Goal: Task Accomplishment & Management: Complete application form

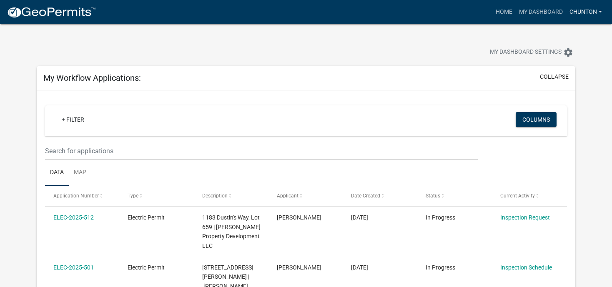
click at [600, 13] on link "chunton" at bounding box center [585, 12] width 39 height 16
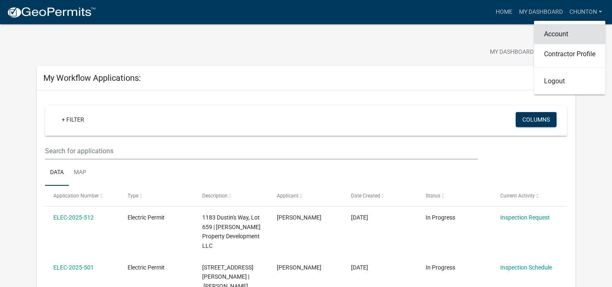
click at [548, 31] on link "Account" at bounding box center [569, 34] width 71 height 20
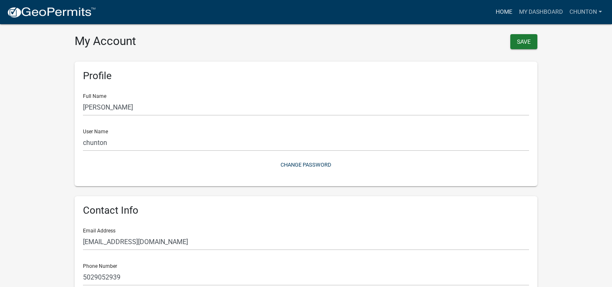
click at [501, 13] on link "Home" at bounding box center [503, 12] width 23 height 16
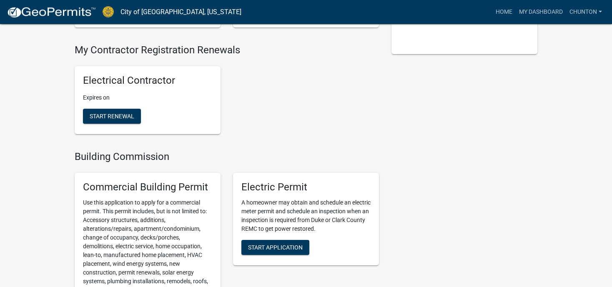
scroll to position [198, 0]
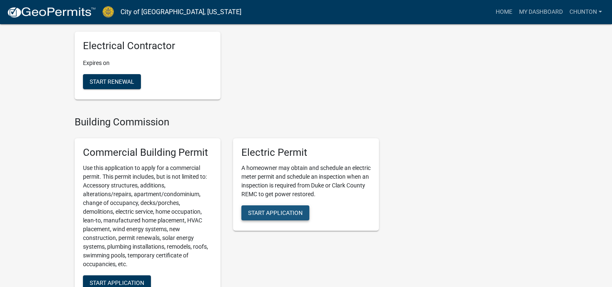
click at [280, 211] on span "Start Application" at bounding box center [275, 212] width 55 height 7
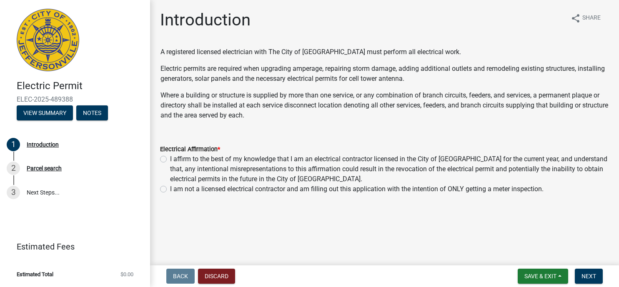
click at [170, 160] on label "I affirm to the best of my knowledge that I am an electrical contractor license…" at bounding box center [389, 169] width 439 height 30
click at [170, 160] on input "I affirm to the best of my knowledge that I am an electrical contractor license…" at bounding box center [172, 156] width 5 height 5
radio input "true"
click at [591, 277] on span "Next" at bounding box center [589, 276] width 15 height 7
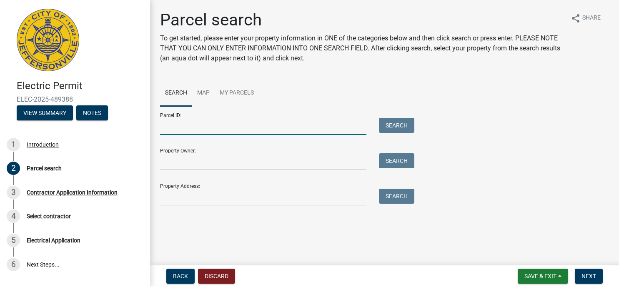
click at [182, 128] on input "Parcel ID:" at bounding box center [263, 126] width 206 height 17
click at [173, 126] on input "Parcel ID:" at bounding box center [263, 126] width 206 height 17
paste input "10-42-01-400-525.000-039"
type input "10-42-01-400-525.000-039"
click at [397, 128] on button "Search" at bounding box center [396, 125] width 35 height 15
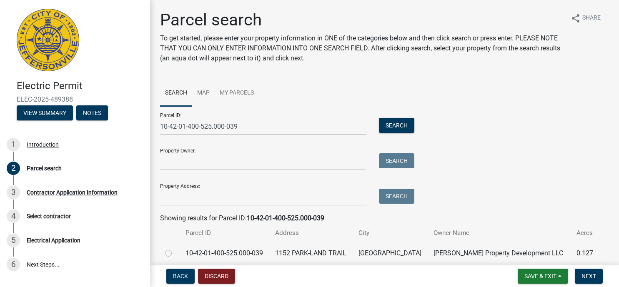
click at [175, 248] on label at bounding box center [175, 248] width 0 height 0
click at [175, 254] on input "radio" at bounding box center [177, 250] width 5 height 5
radio input "true"
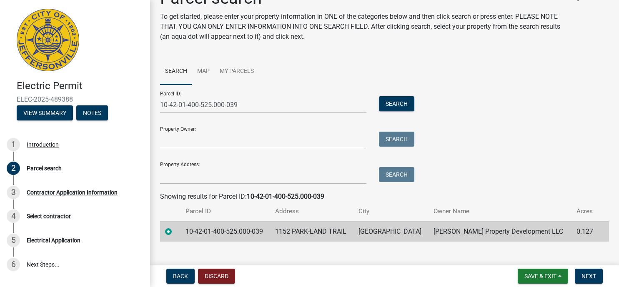
scroll to position [34, 0]
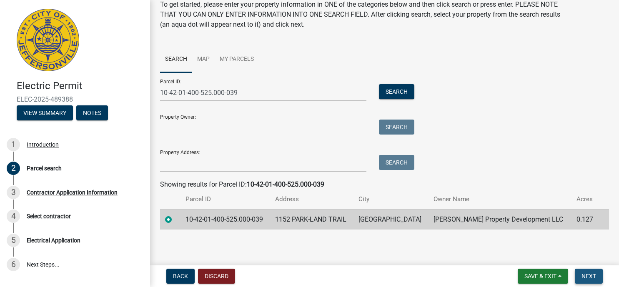
click at [593, 274] on span "Next" at bounding box center [589, 276] width 15 height 7
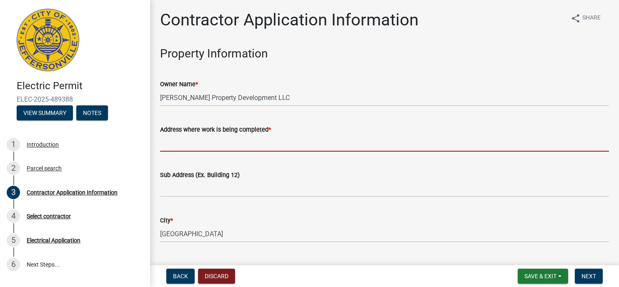
click at [205, 142] on input "Address where work is being completed *" at bounding box center [384, 143] width 449 height 17
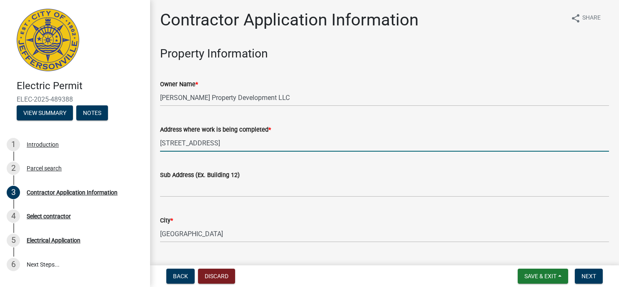
type input "1152 Parkland Trail"
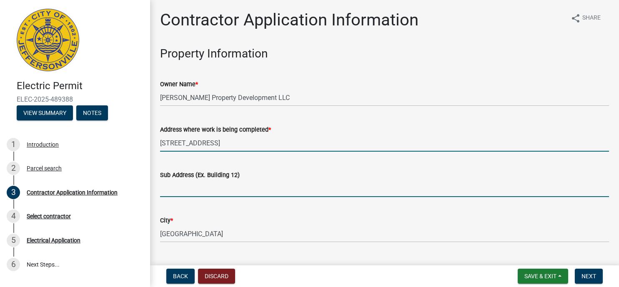
click at [180, 187] on input "Sub Address (Ex. Building 12)" at bounding box center [384, 188] width 449 height 17
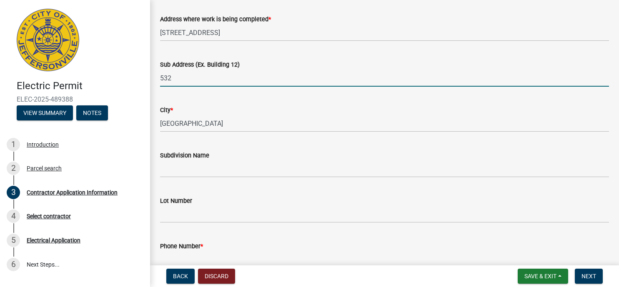
scroll to position [111, 0]
type input "532"
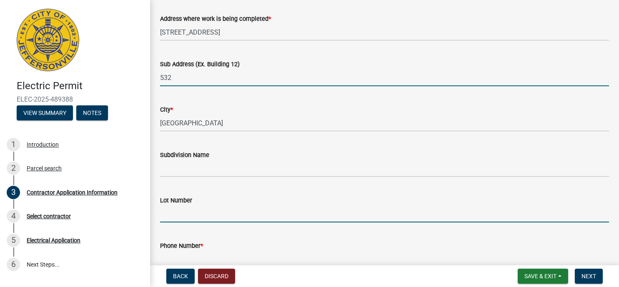
click at [185, 217] on input "Lot Number" at bounding box center [384, 214] width 449 height 17
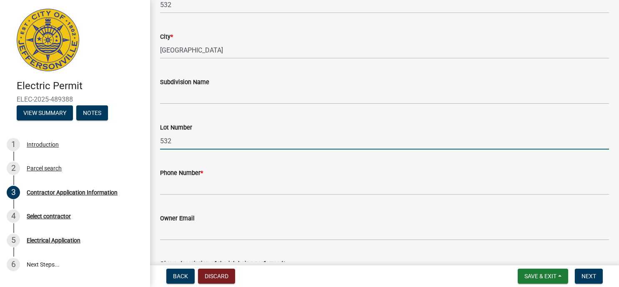
scroll to position [222, 0]
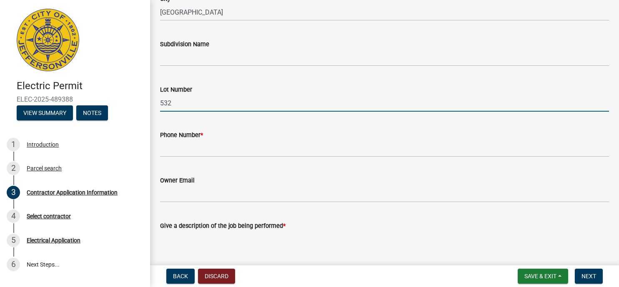
type input "532"
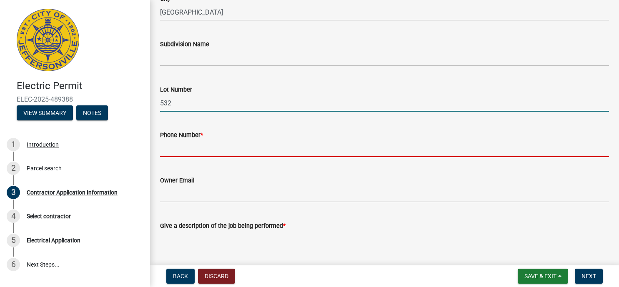
click at [211, 150] on input "Phone Number *" at bounding box center [384, 148] width 449 height 17
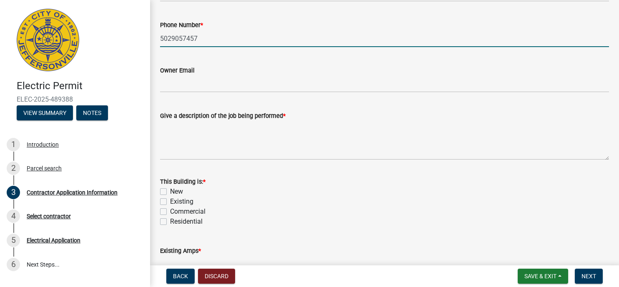
scroll to position [333, 0]
type input "5029057457"
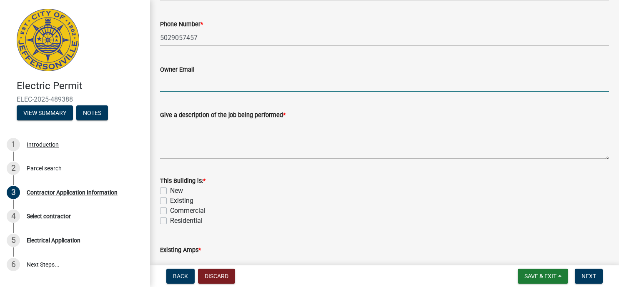
click at [202, 85] on input "Owner Email" at bounding box center [384, 83] width 449 height 17
type input "IDEALELECTRIC11@AOL.COM"
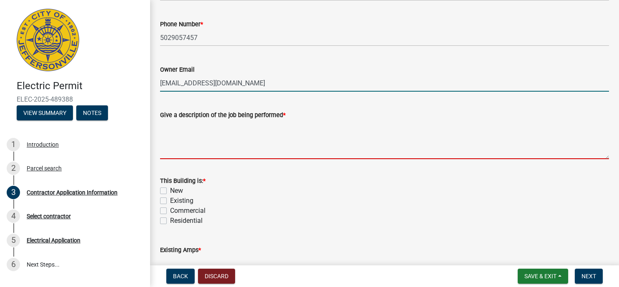
click at [200, 151] on textarea "Give a description of the job being performed *" at bounding box center [384, 139] width 449 height 39
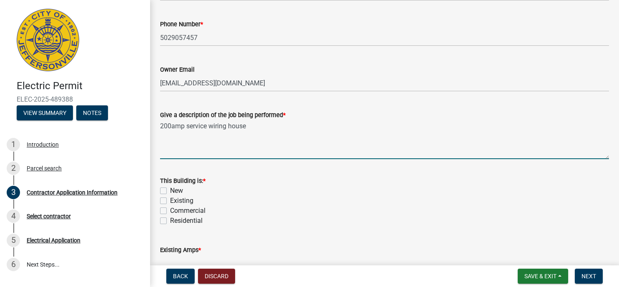
type textarea "200amp service wiring house"
click at [170, 191] on label "New" at bounding box center [176, 191] width 13 height 10
click at [170, 191] on input "New" at bounding box center [172, 188] width 5 height 5
checkbox input "true"
checkbox input "false"
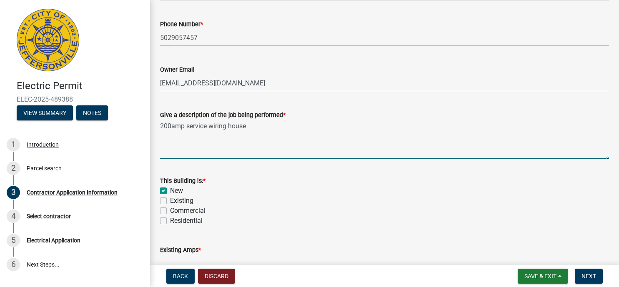
checkbox input "false"
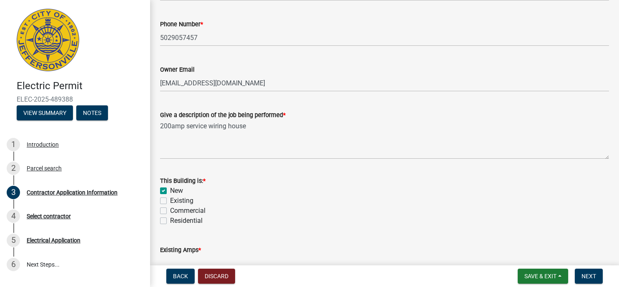
scroll to position [429, 0]
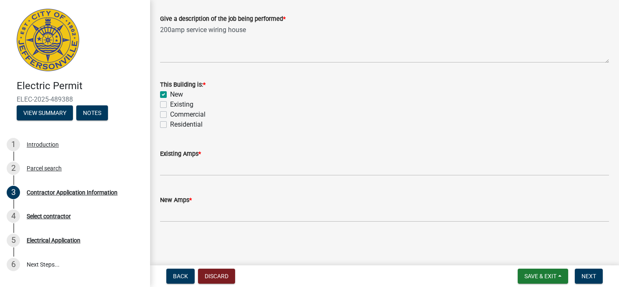
click at [160, 125] on div "This Building is: * New Existing Commercial Residential" at bounding box center [384, 100] width 461 height 60
click at [170, 123] on label "Residential" at bounding box center [186, 125] width 33 height 10
click at [170, 123] on input "Residential" at bounding box center [172, 122] width 5 height 5
checkbox input "true"
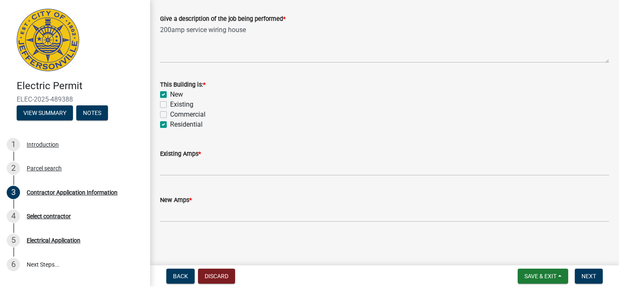
checkbox input "false"
checkbox input "true"
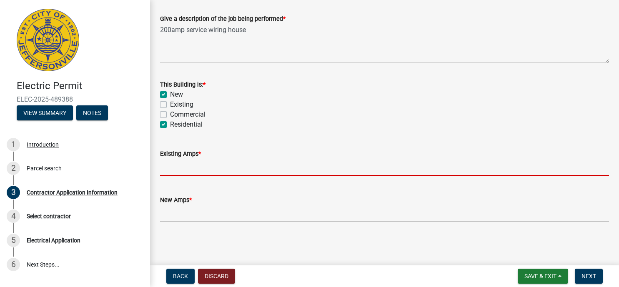
click at [176, 167] on input "text" at bounding box center [384, 167] width 449 height 17
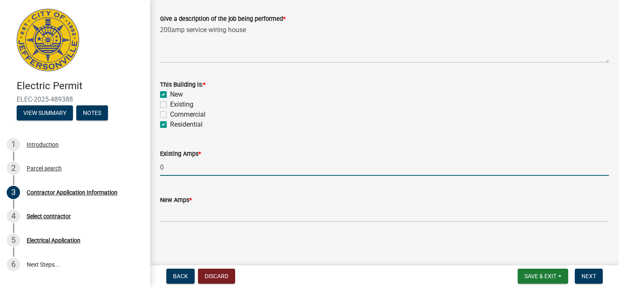
type input "0"
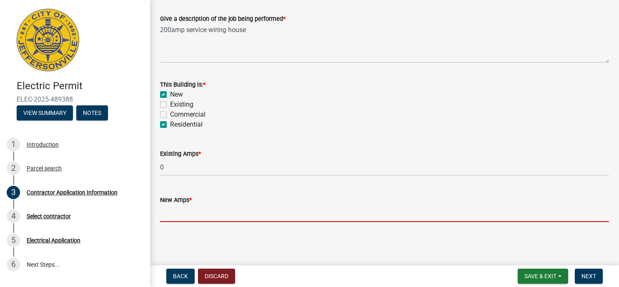
click at [183, 215] on input "text" at bounding box center [384, 213] width 449 height 17
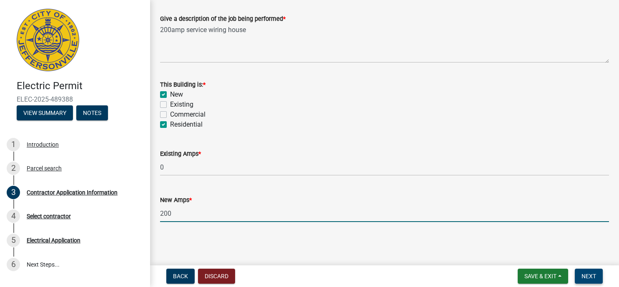
type input "200"
click at [590, 274] on span "Next" at bounding box center [589, 276] width 15 height 7
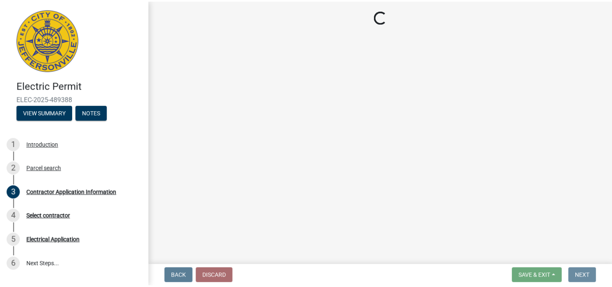
scroll to position [0, 0]
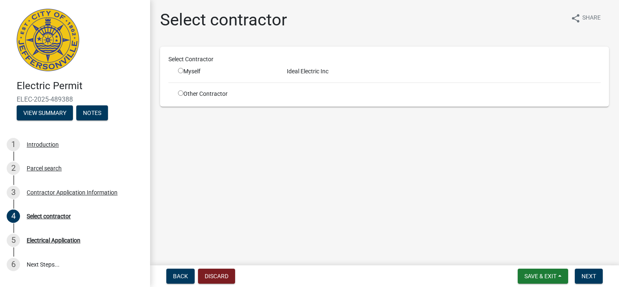
click at [180, 72] on input "radio" at bounding box center [180, 70] width 5 height 5
radio input "true"
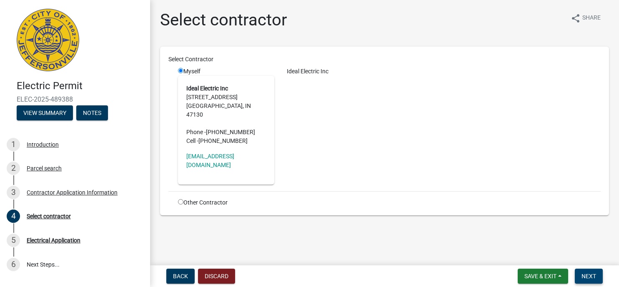
click at [596, 276] on span "Next" at bounding box center [589, 276] width 15 height 7
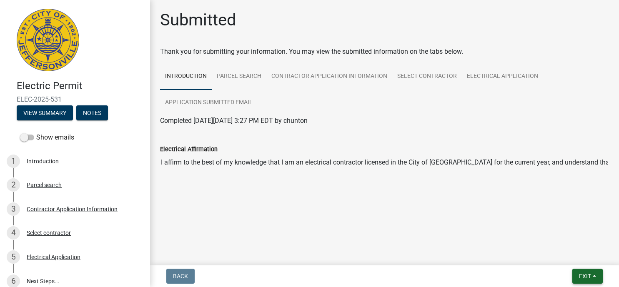
click at [597, 275] on button "Exit" at bounding box center [587, 276] width 30 height 15
click at [572, 254] on button "Save & Exit" at bounding box center [569, 255] width 67 height 20
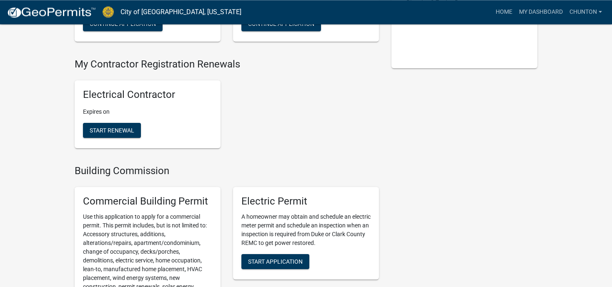
scroll to position [198, 0]
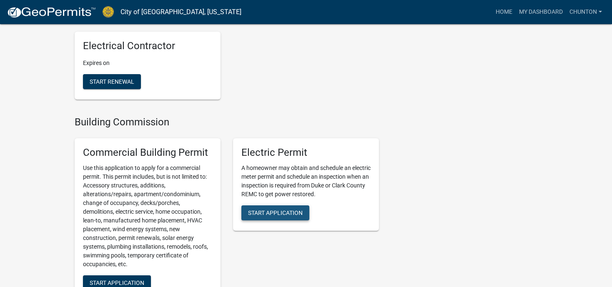
click at [276, 213] on span "Start Application" at bounding box center [275, 212] width 55 height 7
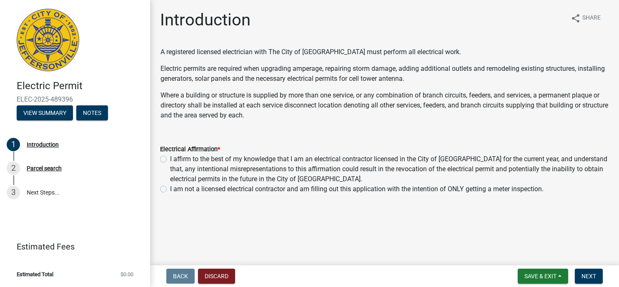
click at [170, 157] on label "I affirm to the best of my knowledge that I am an electrical contractor license…" at bounding box center [389, 169] width 439 height 30
click at [170, 157] on input "I affirm to the best of my knowledge that I am an electrical contractor license…" at bounding box center [172, 156] width 5 height 5
radio input "true"
click at [595, 273] on span "Next" at bounding box center [589, 276] width 15 height 7
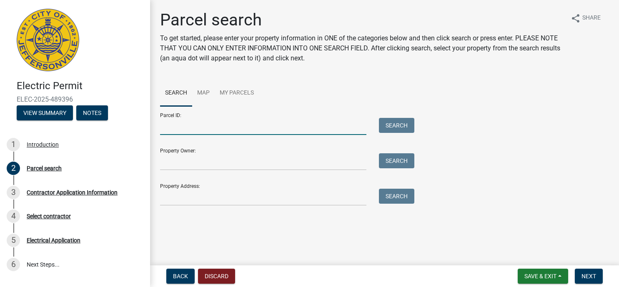
click at [184, 128] on input "Parcel ID:" at bounding box center [263, 126] width 206 height 17
paste input "10-42-01-400-526.000-039"
type input "10-42-01-400-526.000-039"
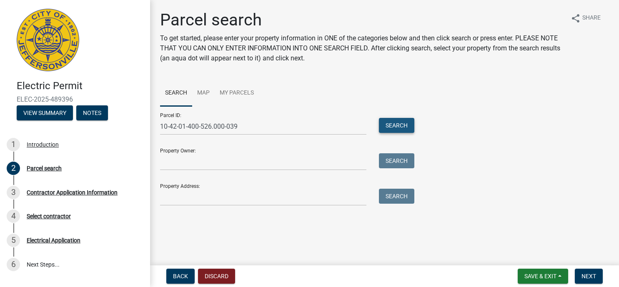
click at [403, 121] on button "Search" at bounding box center [396, 125] width 35 height 15
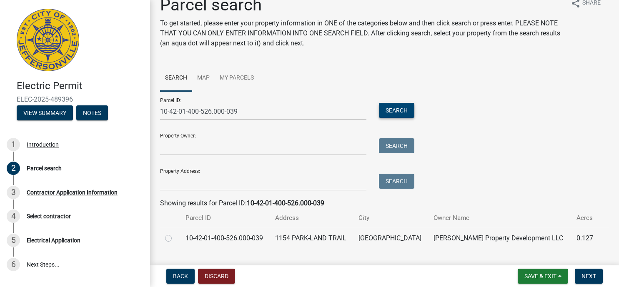
scroll to position [34, 0]
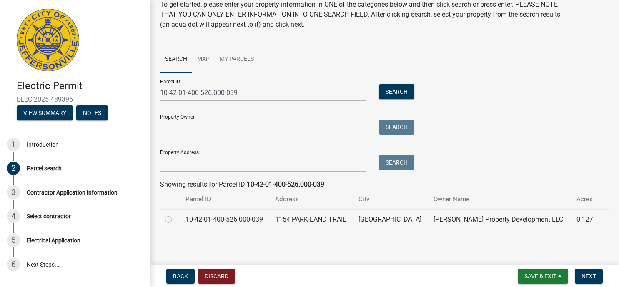
click at [165, 219] on td at bounding box center [170, 219] width 20 height 20
click at [175, 215] on label at bounding box center [175, 215] width 0 height 0
click at [175, 220] on input "radio" at bounding box center [177, 217] width 5 height 5
radio input "true"
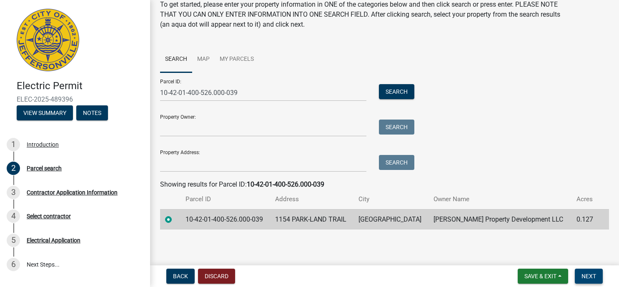
click at [587, 276] on span "Next" at bounding box center [589, 276] width 15 height 7
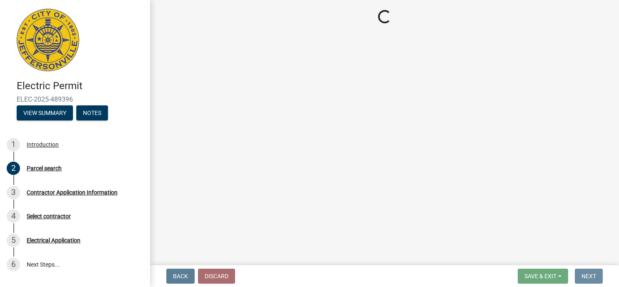
scroll to position [0, 0]
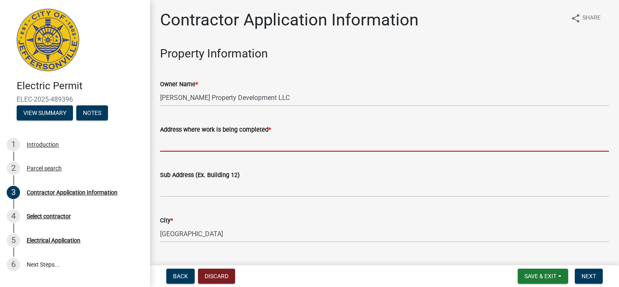
click at [209, 141] on input "Address where work is being completed *" at bounding box center [384, 143] width 449 height 17
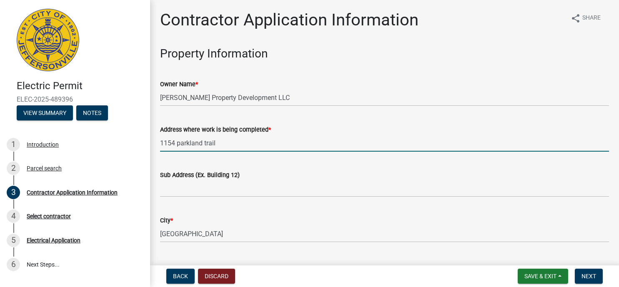
type input "1154 parkland trail"
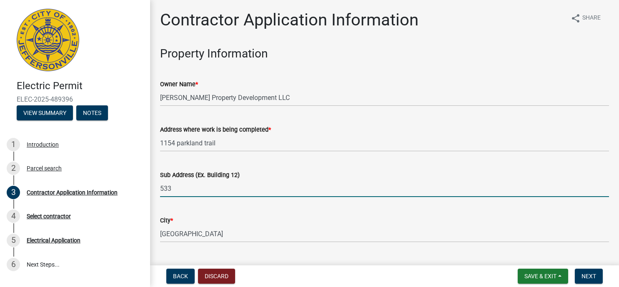
type input "533"
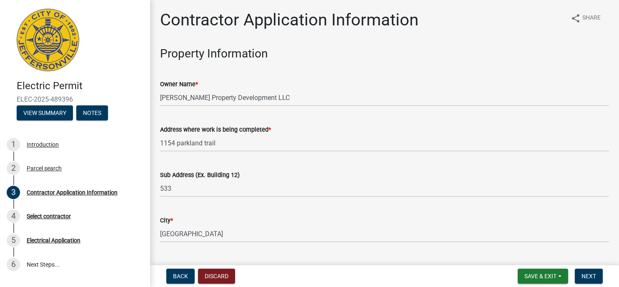
scroll to position [148, 0]
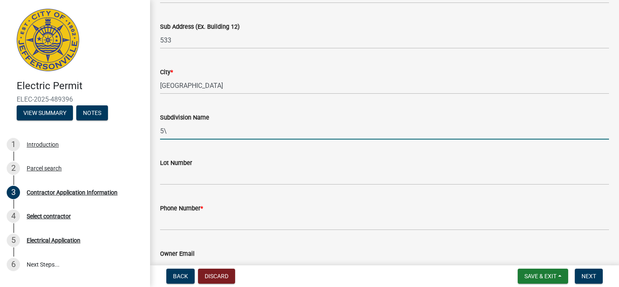
type input "5"
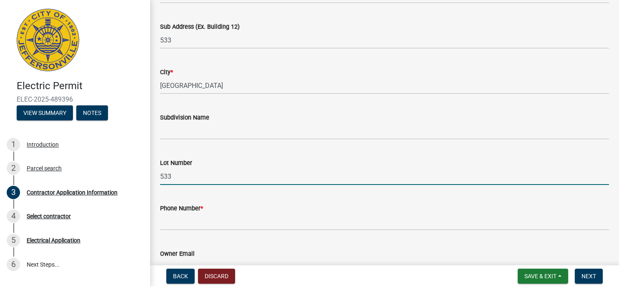
type input "533"
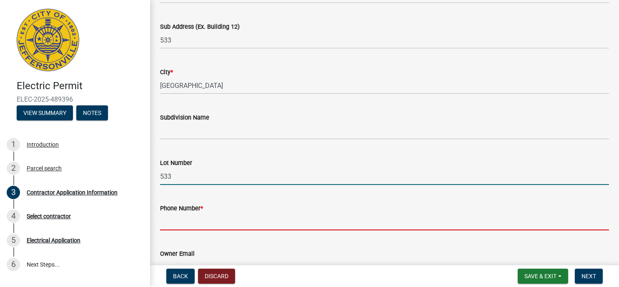
click at [212, 218] on input "Phone Number *" at bounding box center [384, 221] width 449 height 17
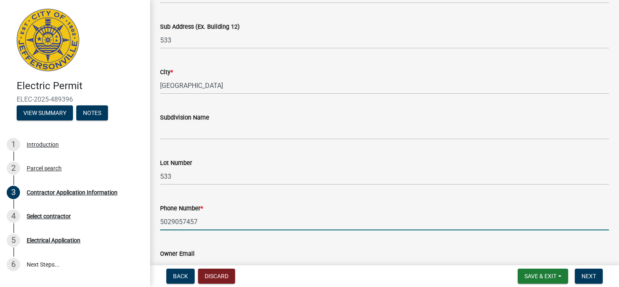
type input "5029057457"
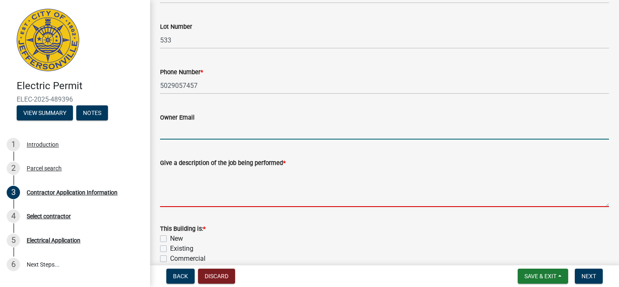
click at [211, 202] on textarea "Give a description of the job being performed *" at bounding box center [384, 187] width 449 height 39
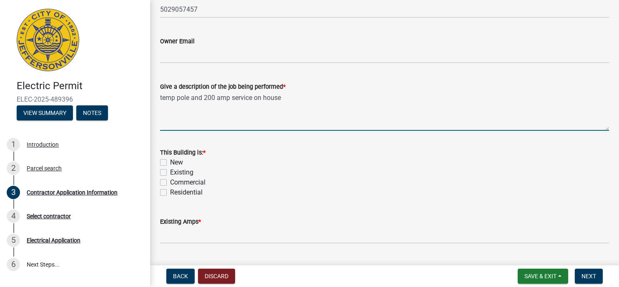
scroll to position [396, 0]
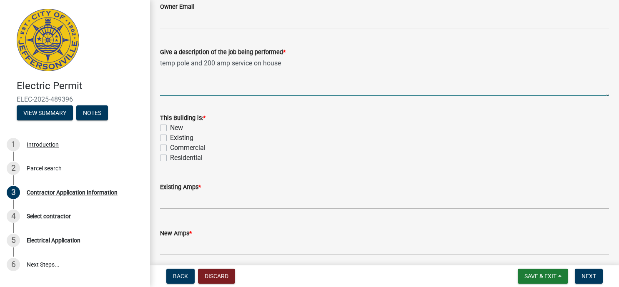
type textarea "temp pole and 200 amp service on house"
drag, startPoint x: 163, startPoint y: 128, endPoint x: 158, endPoint y: 138, distance: 11.2
click at [170, 128] on label "New" at bounding box center [176, 128] width 13 height 10
click at [170, 128] on input "New" at bounding box center [172, 125] width 5 height 5
checkbox input "true"
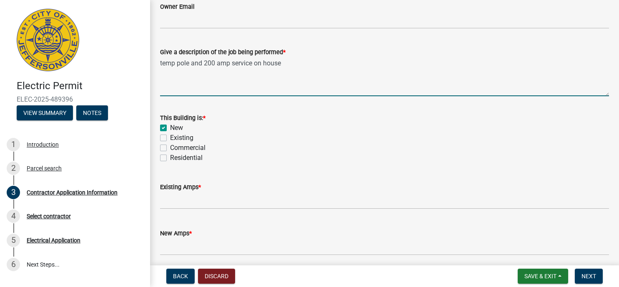
checkbox input "false"
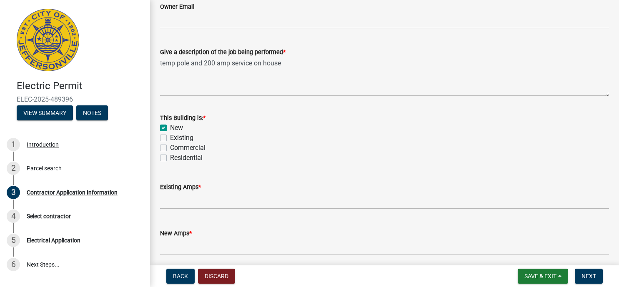
click at [170, 158] on label "Residential" at bounding box center [186, 158] width 33 height 10
click at [170, 158] on input "Residential" at bounding box center [172, 155] width 5 height 5
checkbox input "true"
checkbox input "false"
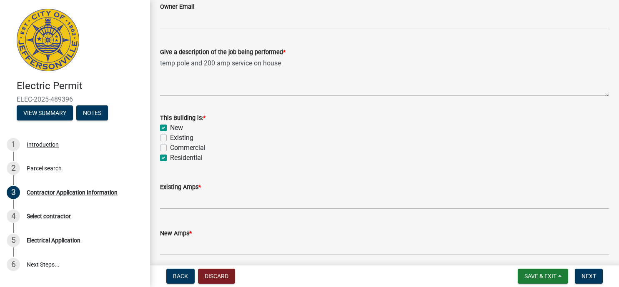
checkbox input "false"
checkbox input "true"
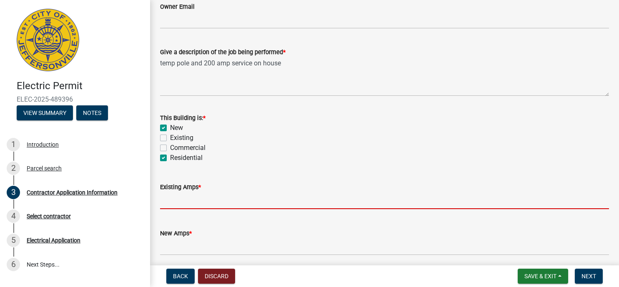
click at [183, 202] on input "text" at bounding box center [384, 200] width 449 height 17
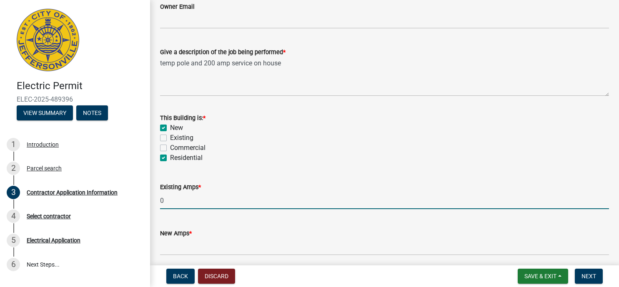
type input "0"
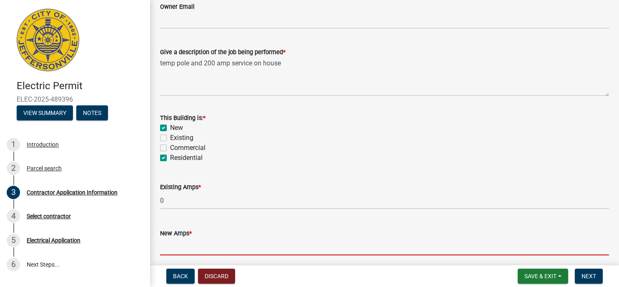
click at [175, 250] on input "text" at bounding box center [384, 246] width 449 height 17
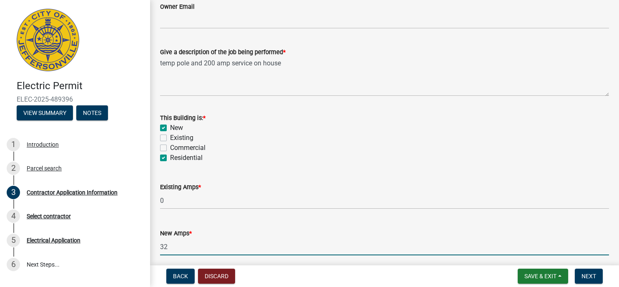
type input "3"
type input "200"
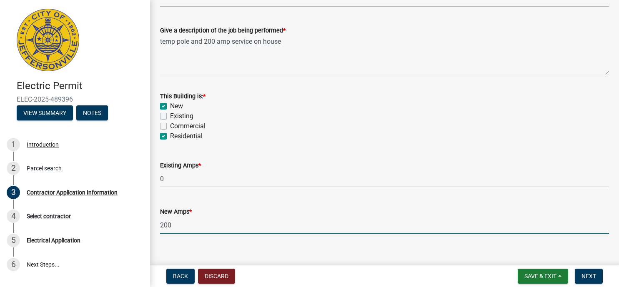
scroll to position [429, 0]
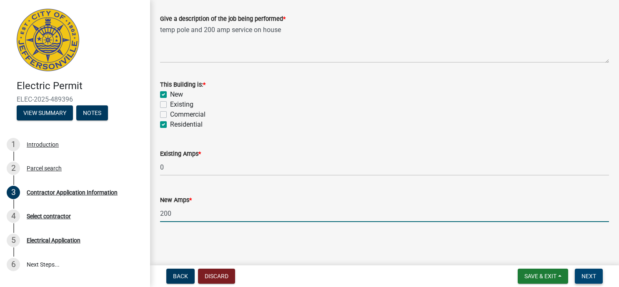
click at [595, 273] on span "Next" at bounding box center [589, 276] width 15 height 7
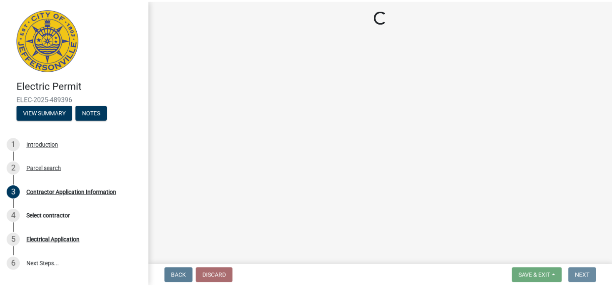
scroll to position [0, 0]
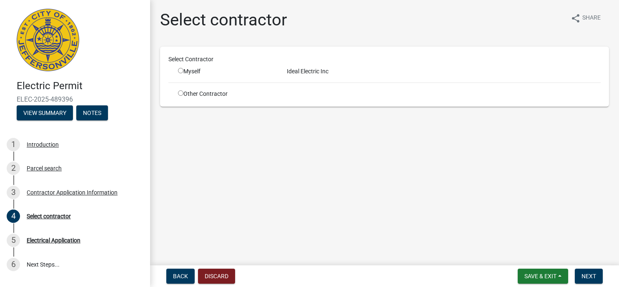
click at [180, 72] on input "radio" at bounding box center [180, 70] width 5 height 5
radio input "true"
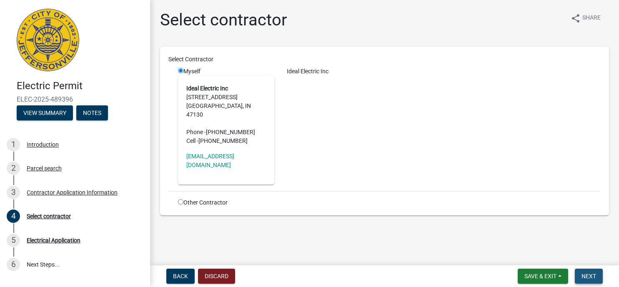
click at [589, 276] on span "Next" at bounding box center [589, 276] width 15 height 7
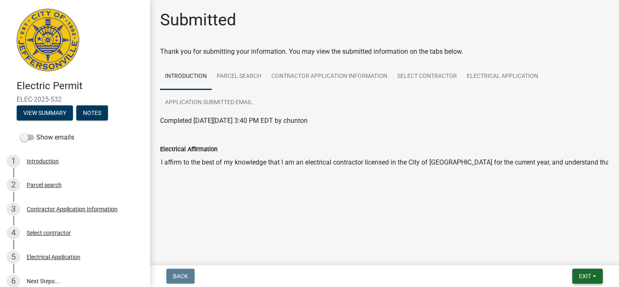
click at [594, 276] on button "Exit" at bounding box center [587, 276] width 30 height 15
click at [569, 254] on button "Save & Exit" at bounding box center [569, 255] width 67 height 20
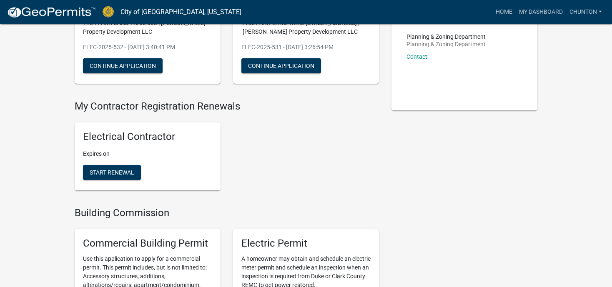
scroll to position [198, 0]
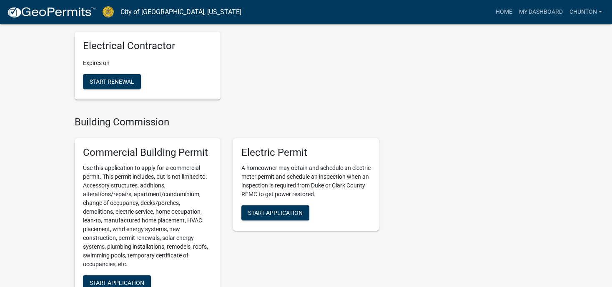
click at [271, 205] on div "Electric Permit A homeowner may obtain and schedule an electric meter permit an…" at bounding box center [306, 184] width 146 height 93
click at [265, 208] on button "Start Application" at bounding box center [275, 213] width 68 height 15
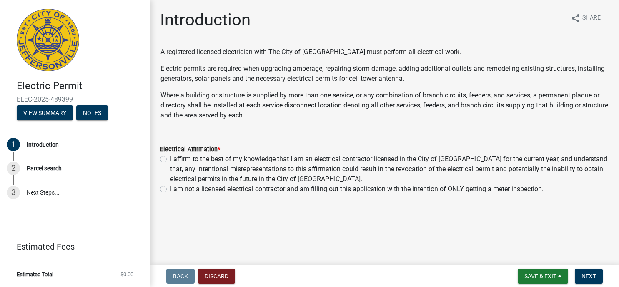
click at [170, 160] on label "I affirm to the best of my knowledge that I am an electrical contractor license…" at bounding box center [389, 169] width 439 height 30
click at [170, 160] on input "I affirm to the best of my knowledge that I am an electrical contractor license…" at bounding box center [172, 156] width 5 height 5
radio input "true"
click at [584, 278] on span "Next" at bounding box center [589, 276] width 15 height 7
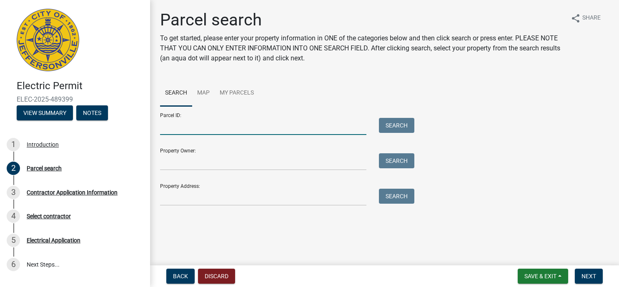
click at [171, 129] on input "Parcel ID:" at bounding box center [263, 126] width 206 height 17
paste input "10-42-01-400-528.000-039"
type input "10-42-01-400-528.000-039"
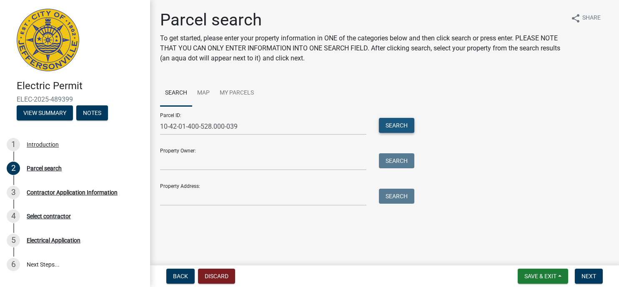
click at [400, 122] on button "Search" at bounding box center [396, 125] width 35 height 15
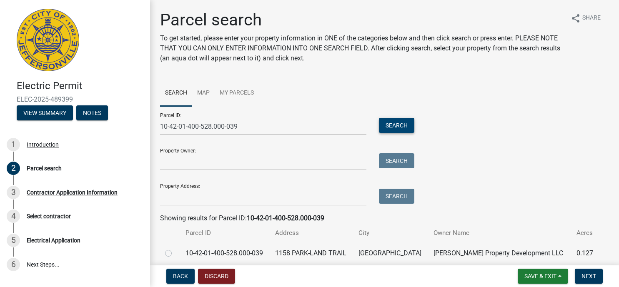
scroll to position [34, 0]
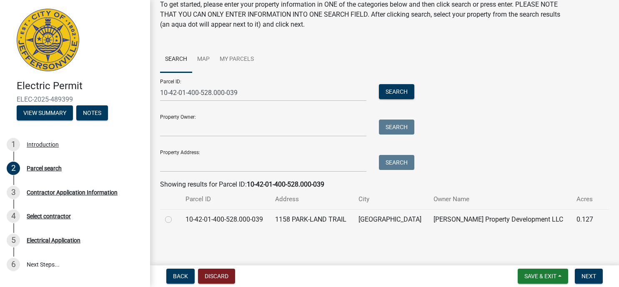
click at [175, 215] on label at bounding box center [175, 215] width 0 height 0
click at [175, 220] on input "radio" at bounding box center [177, 217] width 5 height 5
radio input "true"
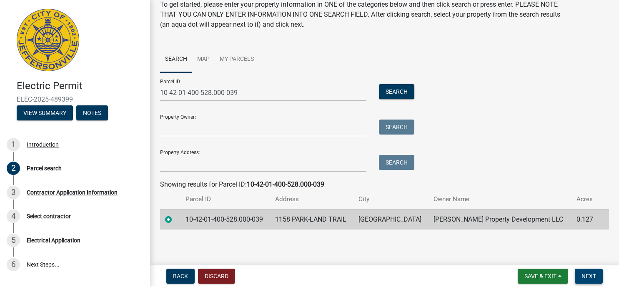
click at [588, 277] on span "Next" at bounding box center [589, 276] width 15 height 7
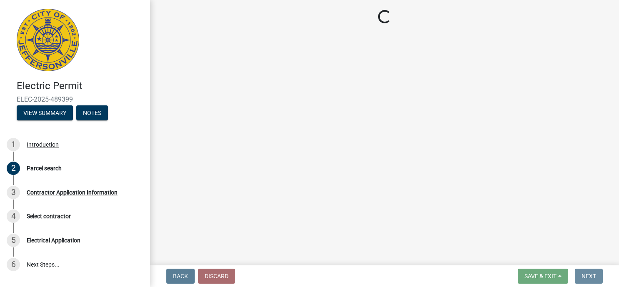
scroll to position [0, 0]
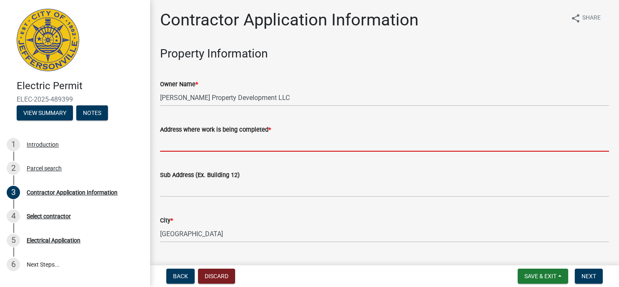
click at [185, 148] on input "Address where work is being completed *" at bounding box center [384, 143] width 449 height 17
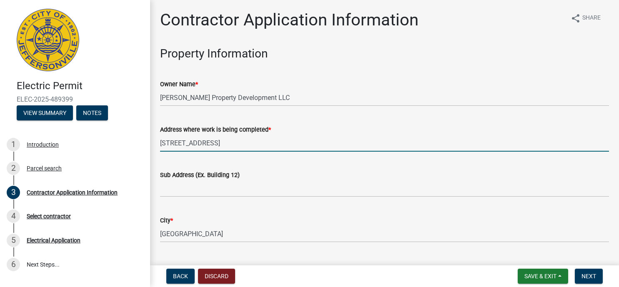
type input "1158 Parkland Trail"
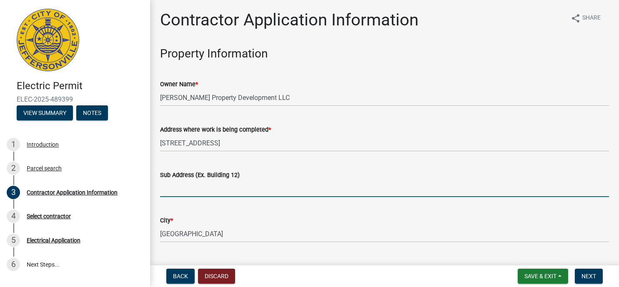
click at [184, 192] on input "Sub Address (Ex. Building 12)" at bounding box center [384, 188] width 449 height 17
type input "535"
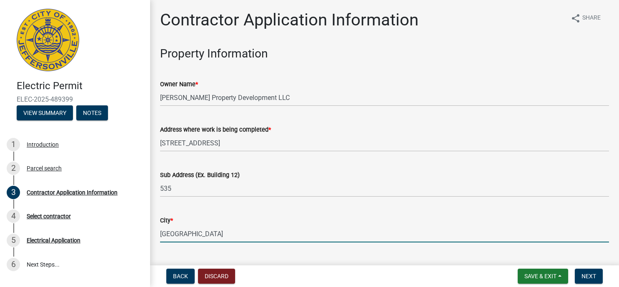
scroll to position [148, 0]
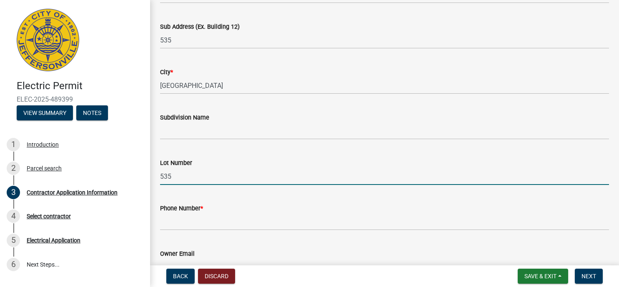
type input "535"
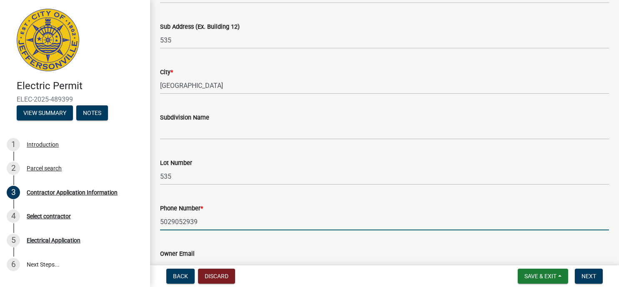
type input "5029052939"
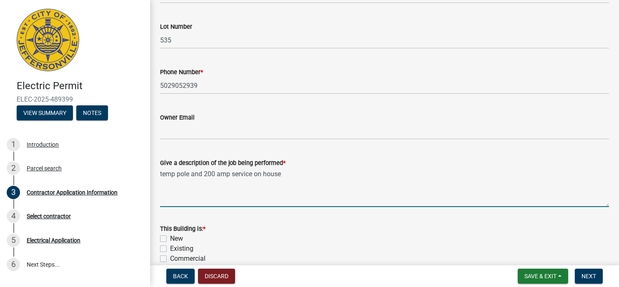
type textarea "temp pole and 200 amp service on house"
click at [170, 237] on label "New" at bounding box center [176, 239] width 13 height 10
click at [170, 237] on input "New" at bounding box center [172, 236] width 5 height 5
checkbox input "true"
checkbox input "false"
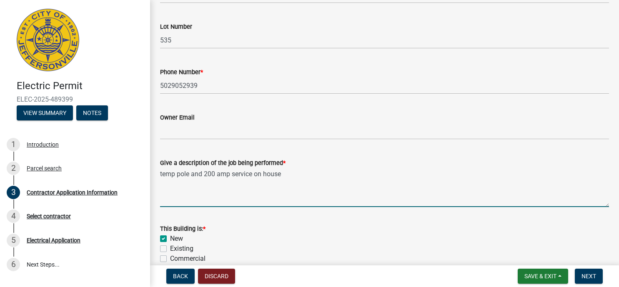
checkbox input "false"
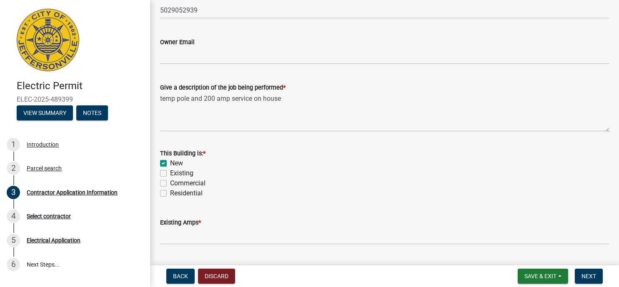
scroll to position [396, 0]
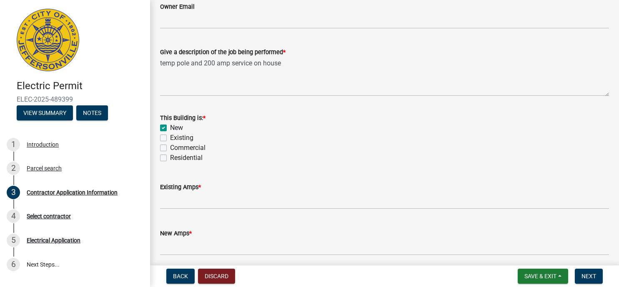
click at [170, 158] on label "Residential" at bounding box center [186, 158] width 33 height 10
click at [170, 158] on input "Residential" at bounding box center [172, 155] width 5 height 5
checkbox input "true"
checkbox input "false"
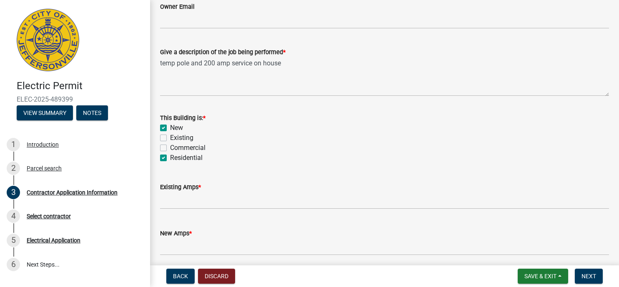
checkbox input "false"
checkbox input "true"
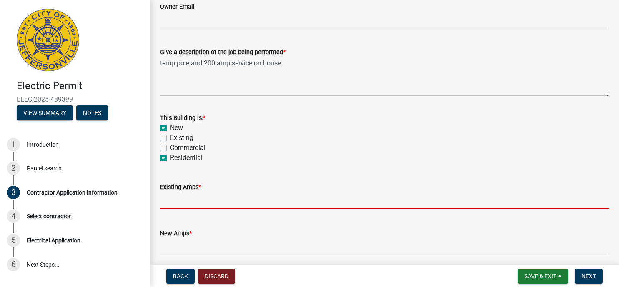
click at [162, 202] on input "text" at bounding box center [384, 200] width 449 height 17
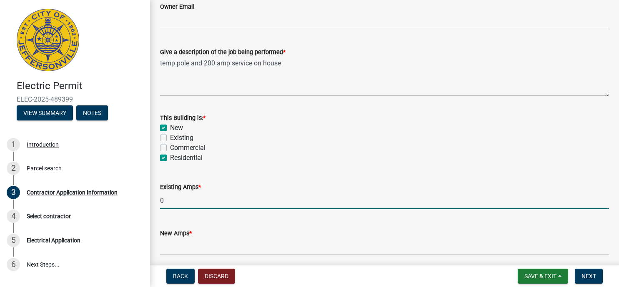
type input "0"
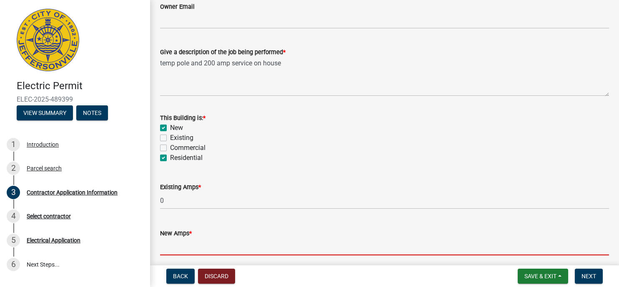
click at [174, 248] on input "text" at bounding box center [384, 246] width 449 height 17
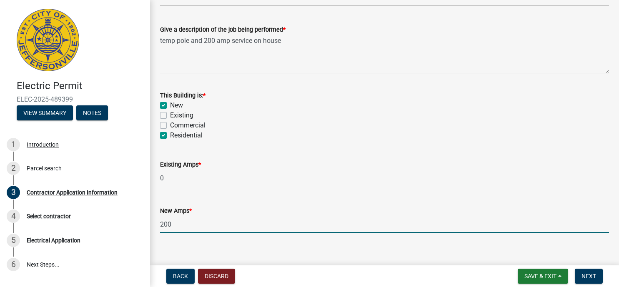
scroll to position [429, 0]
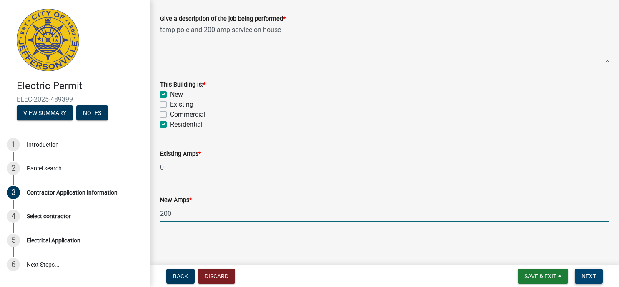
type input "200"
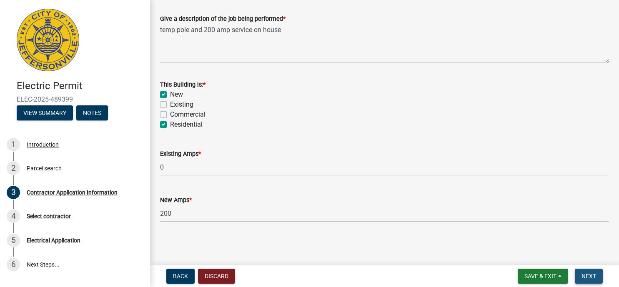
click at [591, 276] on span "Next" at bounding box center [589, 276] width 15 height 7
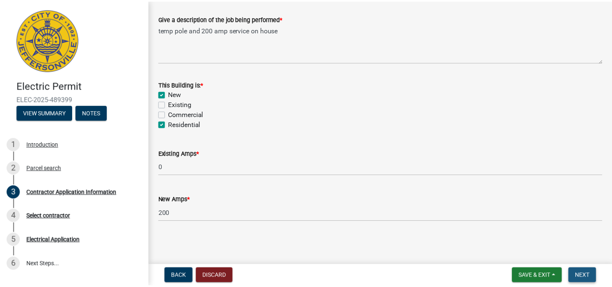
scroll to position [0, 0]
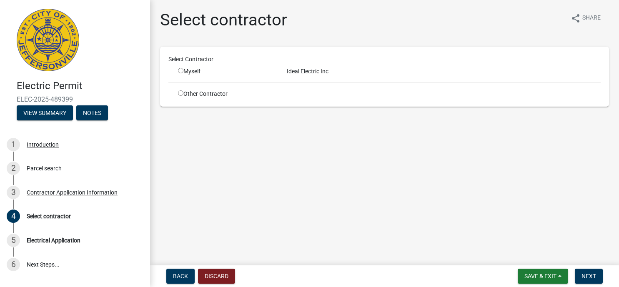
click at [181, 71] on input "radio" at bounding box center [180, 70] width 5 height 5
radio input "true"
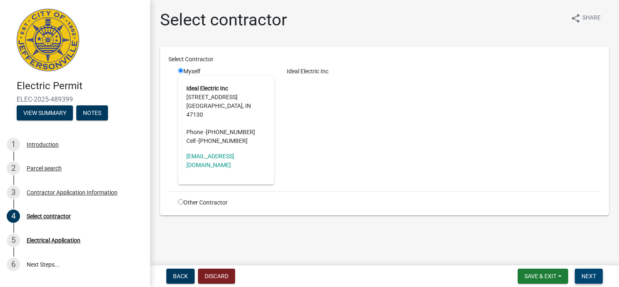
click at [591, 279] on span "Next" at bounding box center [589, 276] width 15 height 7
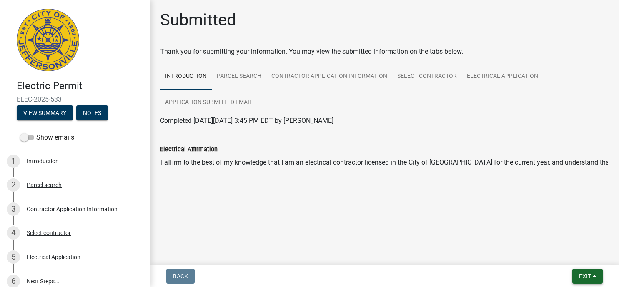
drag, startPoint x: 586, startPoint y: 272, endPoint x: 593, endPoint y: 276, distance: 8.2
click at [588, 274] on button "Exit" at bounding box center [587, 276] width 30 height 15
click at [567, 255] on button "Save & Exit" at bounding box center [569, 255] width 67 height 20
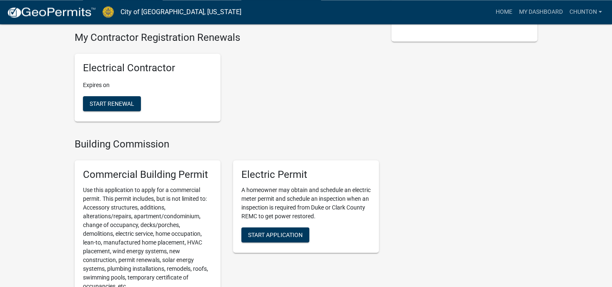
scroll to position [198, 0]
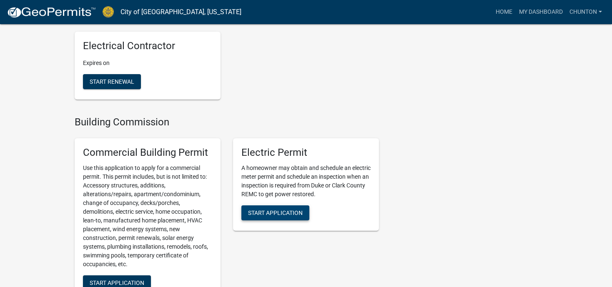
click at [266, 215] on span "Start Application" at bounding box center [275, 212] width 55 height 7
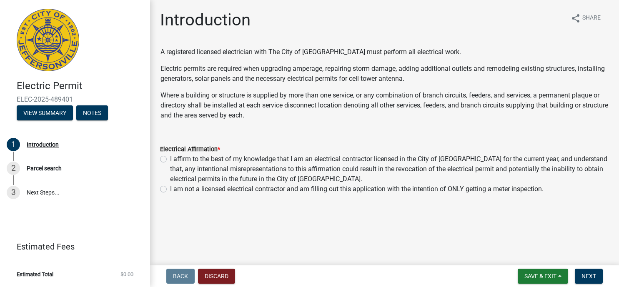
drag, startPoint x: 163, startPoint y: 160, endPoint x: 170, endPoint y: 163, distance: 8.2
click at [170, 160] on label "I affirm to the best of my knowledge that I am an electrical contractor license…" at bounding box center [389, 169] width 439 height 30
click at [170, 160] on input "I affirm to the best of my knowledge that I am an electrical contractor license…" at bounding box center [172, 156] width 5 height 5
radio input "true"
click at [598, 277] on button "Next" at bounding box center [589, 276] width 28 height 15
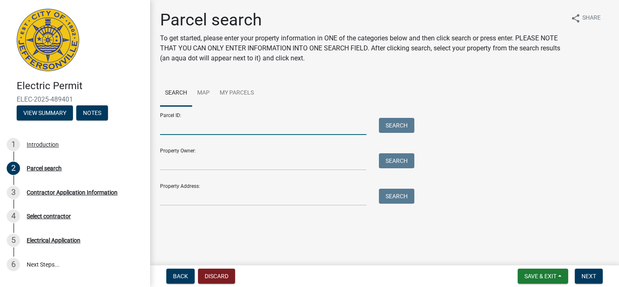
click at [178, 125] on input "Parcel ID:" at bounding box center [263, 126] width 206 height 17
drag, startPoint x: 212, startPoint y: 126, endPoint x: 203, endPoint y: 130, distance: 9.5
click at [203, 130] on input "10-42-01-400-525.000-039" at bounding box center [263, 126] width 206 height 17
click at [209, 126] on input "10-42-01-400-525.000-039" at bounding box center [263, 126] width 206 height 17
drag, startPoint x: 212, startPoint y: 125, endPoint x: 201, endPoint y: 125, distance: 10.8
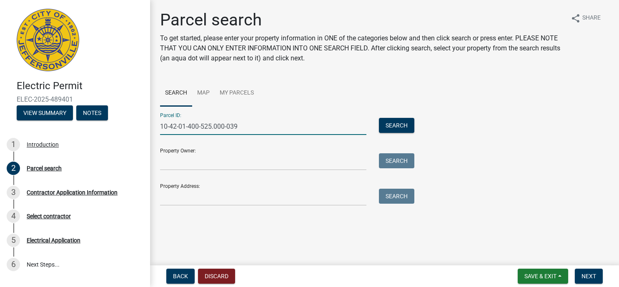
click at [201, 125] on input "10-42-01-400-525.000-039" at bounding box center [263, 126] width 206 height 17
type input "10-42-01-400-631.000-039"
click at [405, 125] on button "Search" at bounding box center [396, 125] width 35 height 15
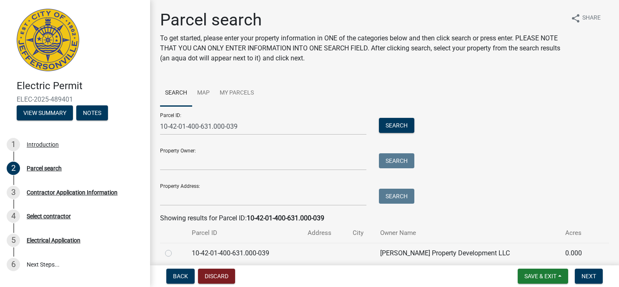
click at [175, 248] on label at bounding box center [175, 248] width 0 height 0
click at [175, 254] on input "radio" at bounding box center [177, 250] width 5 height 5
radio input "true"
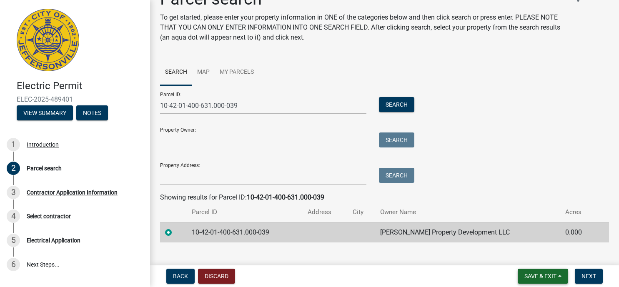
scroll to position [34, 0]
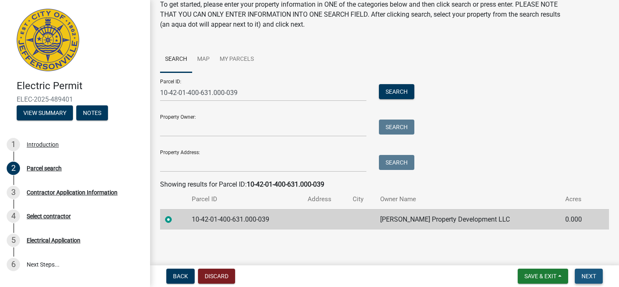
click at [591, 276] on span "Next" at bounding box center [589, 276] width 15 height 7
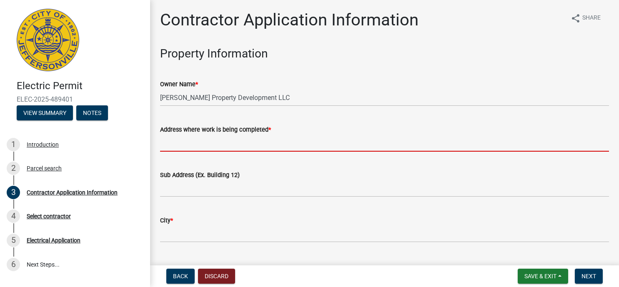
click at [200, 141] on input "Address where work is being completed *" at bounding box center [384, 143] width 449 height 17
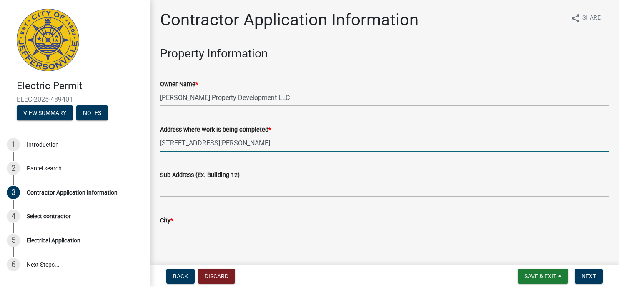
type input "1144 Dustin's Way"
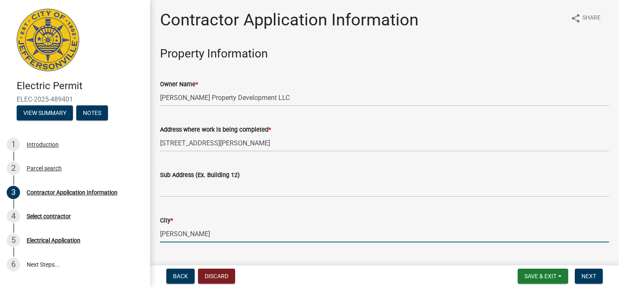
type input "jeff"
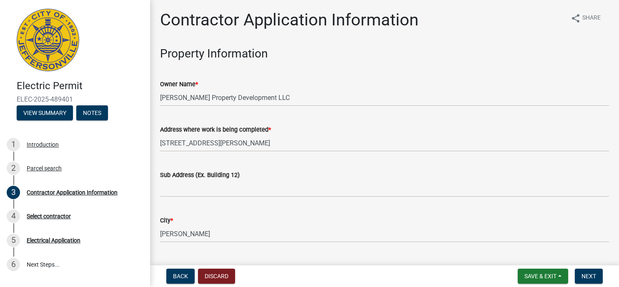
scroll to position [148, 0]
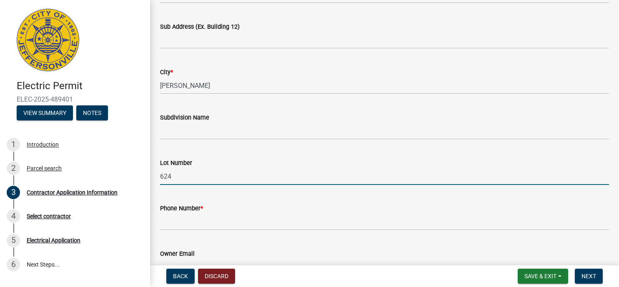
type input "624"
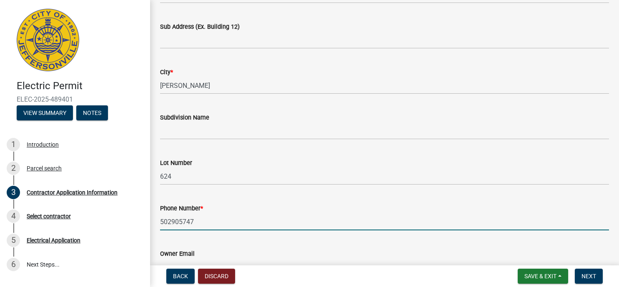
type input "502905747"
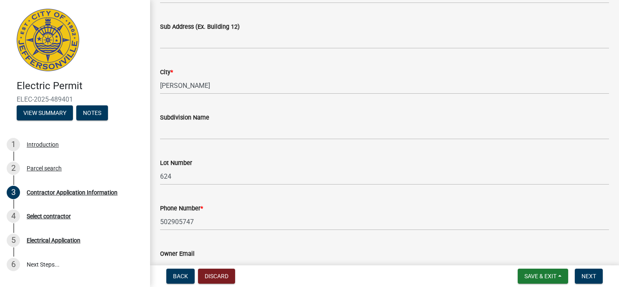
scroll to position [285, 0]
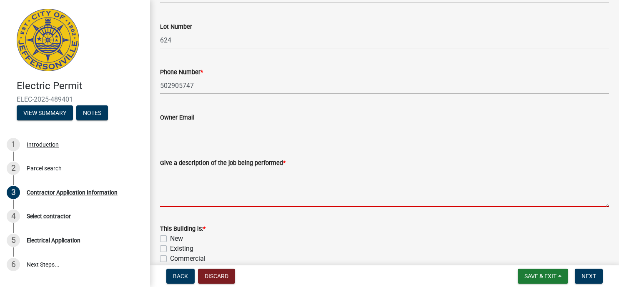
click at [234, 199] on textarea "Give a description of the job being performed *" at bounding box center [384, 187] width 449 height 39
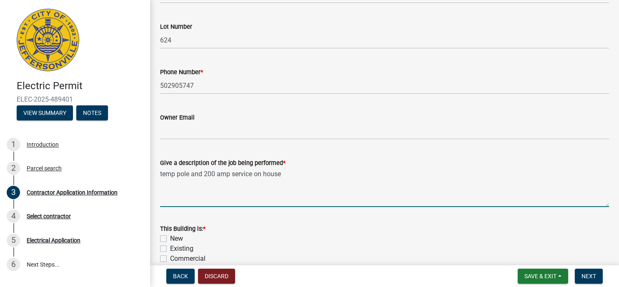
type textarea "temp pole and 200 amp service on house"
click at [162, 236] on div "New" at bounding box center [384, 239] width 449 height 10
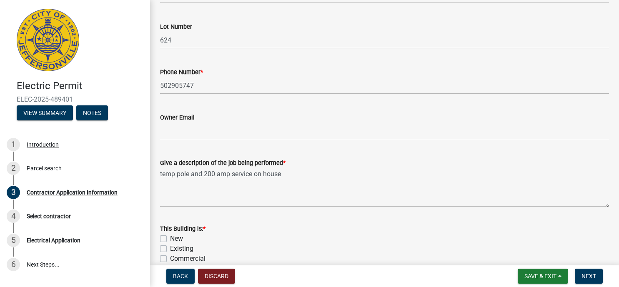
click at [170, 239] on label "New" at bounding box center [176, 239] width 13 height 10
click at [170, 239] on input "New" at bounding box center [172, 236] width 5 height 5
checkbox input "true"
checkbox input "false"
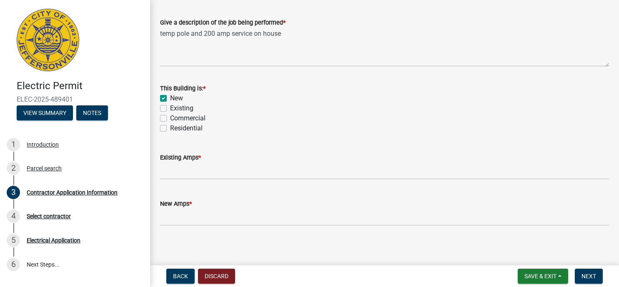
scroll to position [429, 0]
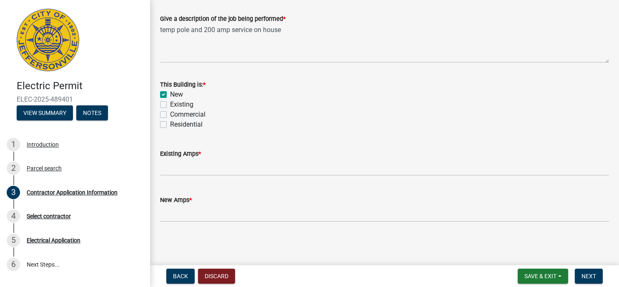
click at [170, 125] on label "Residential" at bounding box center [186, 125] width 33 height 10
click at [170, 125] on input "Residential" at bounding box center [172, 122] width 5 height 5
checkbox input "true"
checkbox input "false"
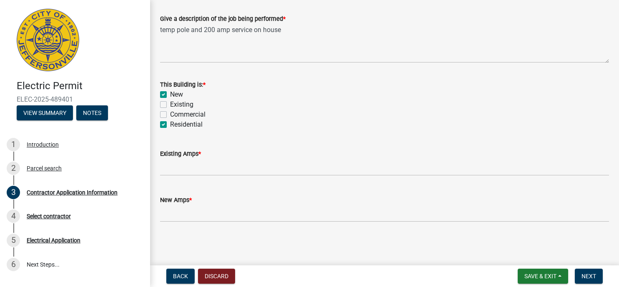
checkbox input "false"
checkbox input "true"
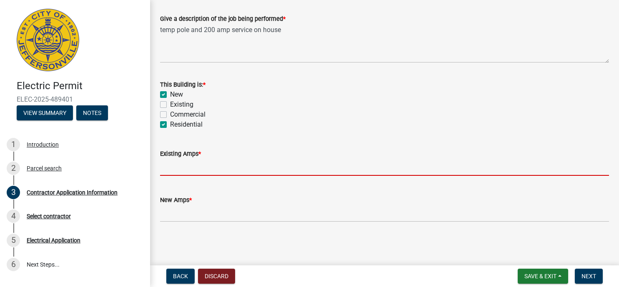
click at [168, 167] on input "text" at bounding box center [384, 167] width 449 height 17
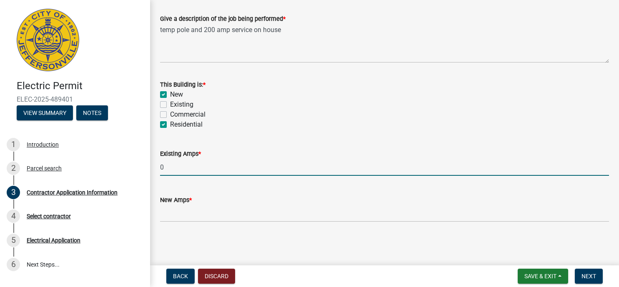
type input "0"
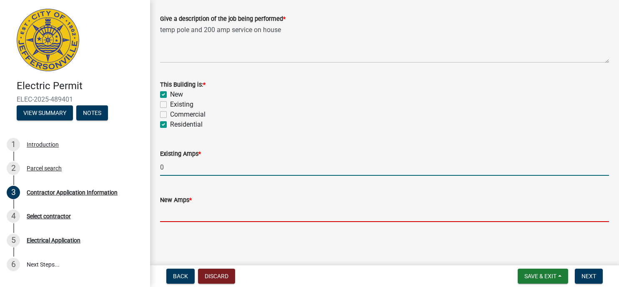
click at [186, 216] on input "text" at bounding box center [384, 213] width 449 height 17
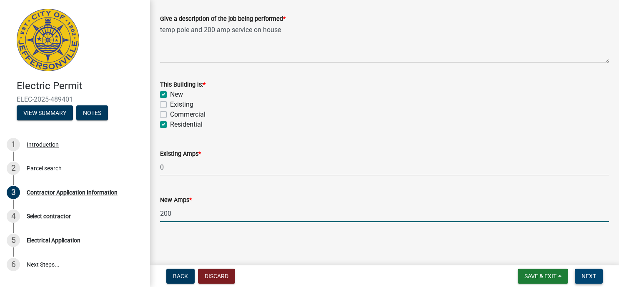
type input "200"
click at [578, 271] on button "Next" at bounding box center [589, 276] width 28 height 15
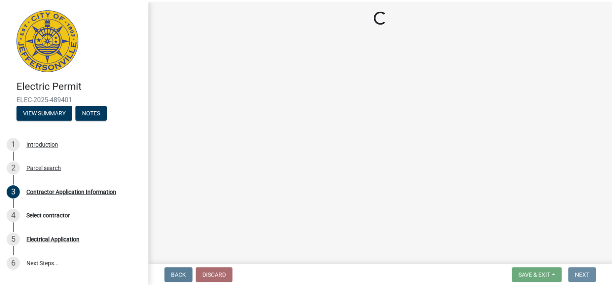
scroll to position [0, 0]
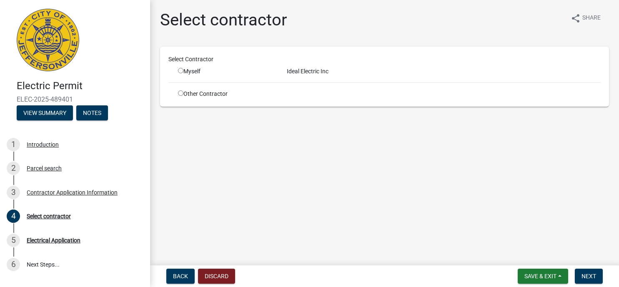
click at [181, 70] on input "radio" at bounding box center [180, 70] width 5 height 5
radio input "true"
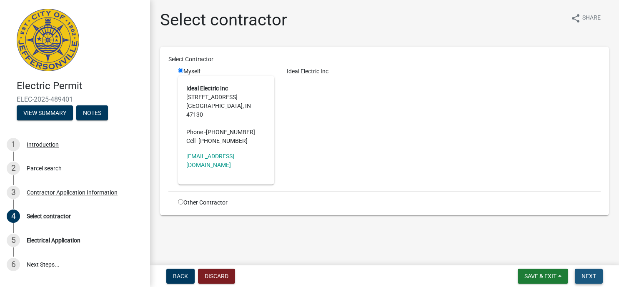
click at [582, 275] on span "Next" at bounding box center [589, 276] width 15 height 7
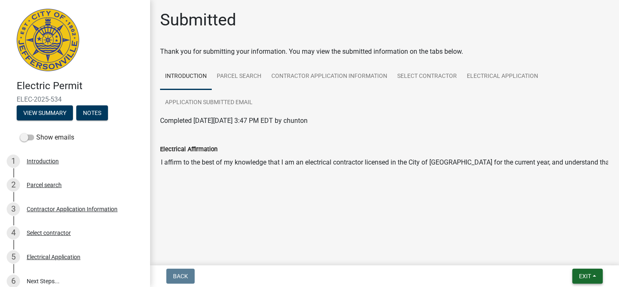
click at [593, 277] on button "Exit" at bounding box center [587, 276] width 30 height 15
click at [563, 251] on button "Save & Exit" at bounding box center [569, 255] width 67 height 20
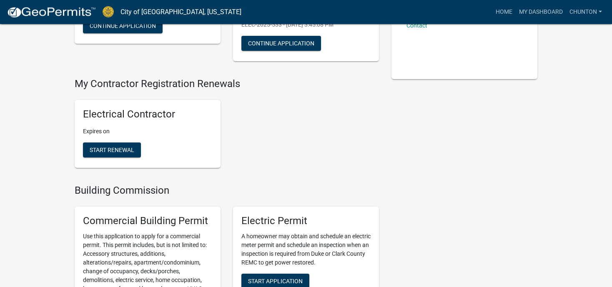
scroll to position [99, 0]
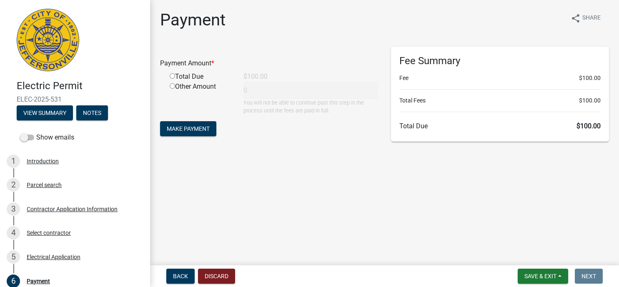
click at [174, 78] on input "radio" at bounding box center [172, 75] width 5 height 5
radio input "true"
type input "100"
click at [187, 128] on span "Make Payment" at bounding box center [188, 128] width 43 height 7
click at [173, 75] on input "radio" at bounding box center [172, 75] width 5 height 5
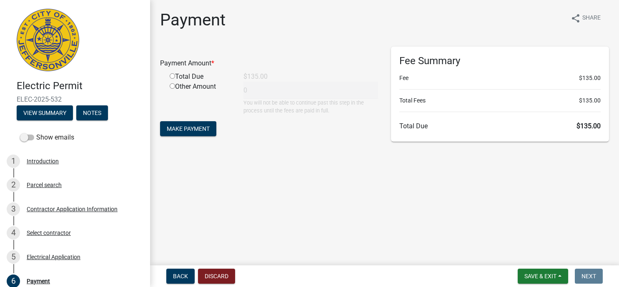
radio input "true"
type input "135"
click at [173, 117] on form "Payment Amount * Total Due $135.00 Other Amount 135 You will not be able to con…" at bounding box center [269, 93] width 218 height 92
click at [174, 125] on button "Make Payment" at bounding box center [188, 128] width 56 height 15
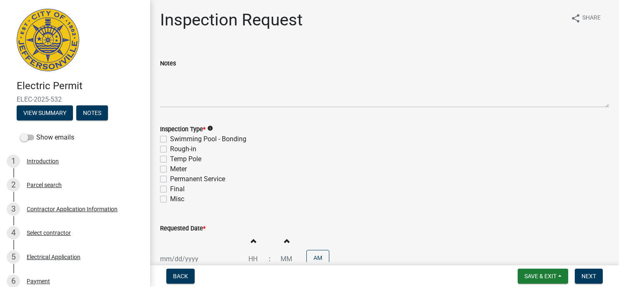
click at [170, 159] on label "Temp Pole" at bounding box center [185, 159] width 31 height 10
click at [170, 159] on input "Temp Pole" at bounding box center [172, 156] width 5 height 5
checkbox input "true"
checkbox input "false"
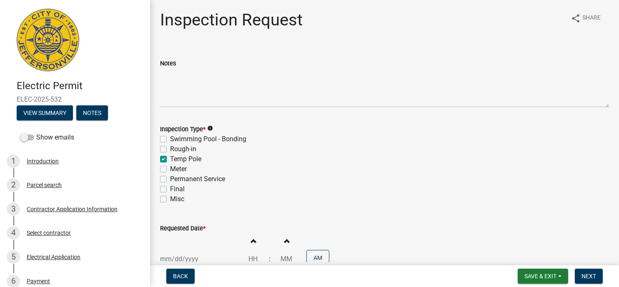
checkbox input "true"
checkbox input "false"
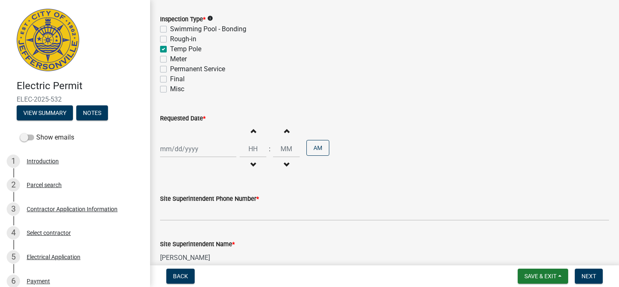
scroll to position [111, 0]
click at [183, 146] on input "Requested Date *" at bounding box center [198, 148] width 76 height 17
select select "10"
select select "2025"
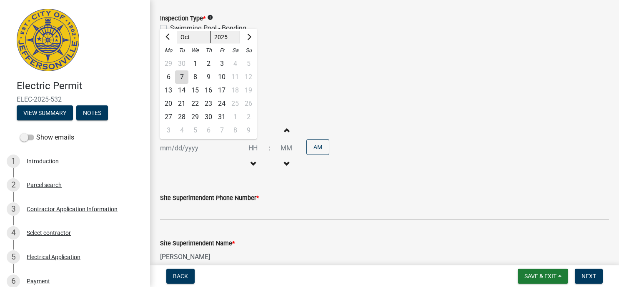
click at [193, 76] on div "8" at bounding box center [194, 76] width 13 height 13
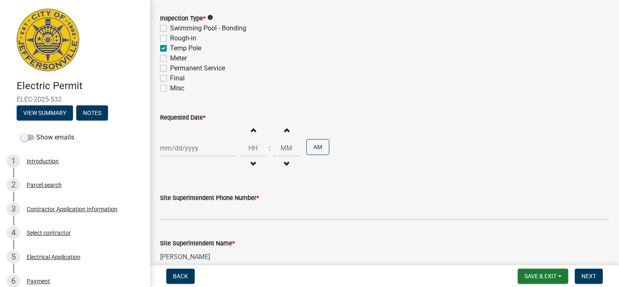
type input "10/08/2025"
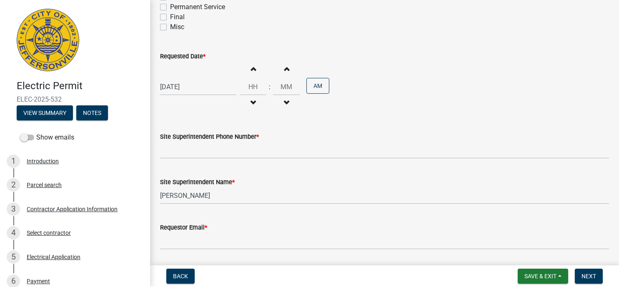
scroll to position [199, 0]
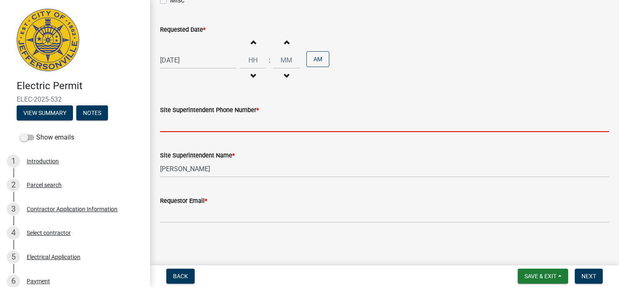
click at [233, 122] on input "Site Superintendent Phone Number *" at bounding box center [384, 123] width 449 height 17
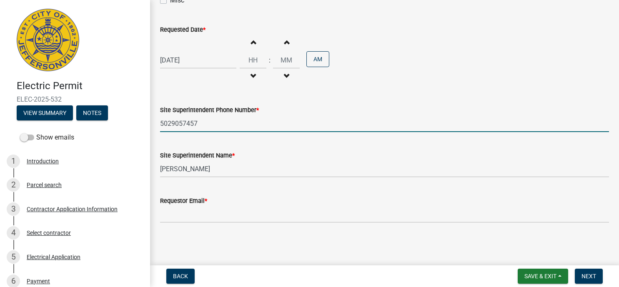
type input "5029057457"
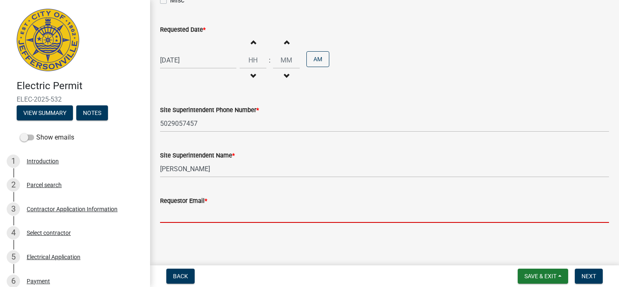
click at [178, 216] on input "Requestor Email *" at bounding box center [384, 214] width 449 height 17
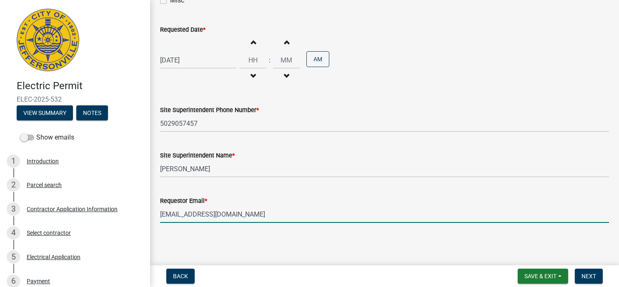
type input "[EMAIL_ADDRESS][DOMAIN_NAME]"
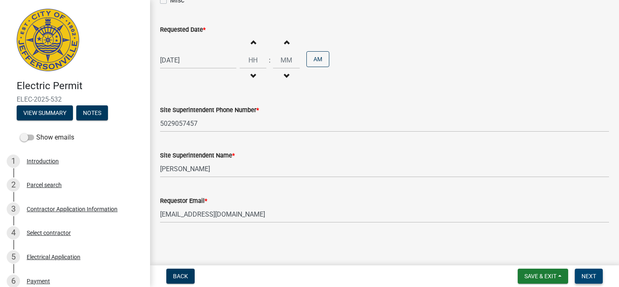
click at [590, 278] on span "Next" at bounding box center [589, 276] width 15 height 7
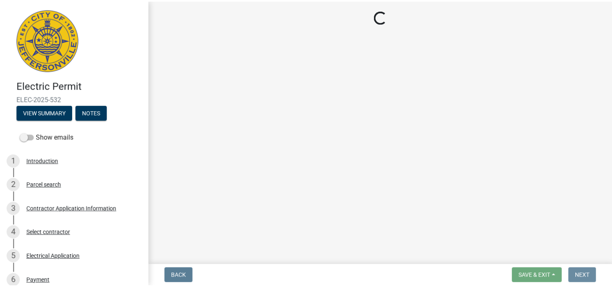
scroll to position [0, 0]
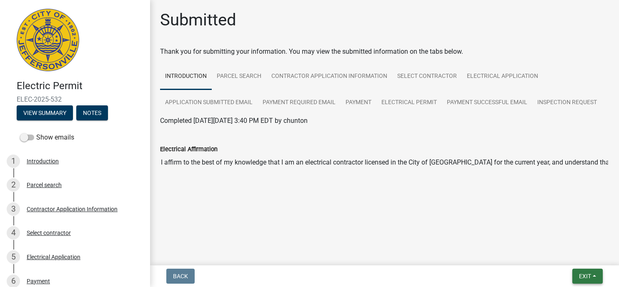
click at [596, 275] on button "Exit" at bounding box center [587, 276] width 30 height 15
click at [562, 258] on button "Save & Exit" at bounding box center [569, 255] width 67 height 20
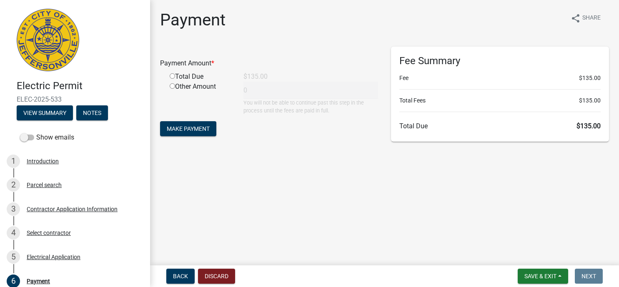
click at [172, 76] on input "radio" at bounding box center [172, 75] width 5 height 5
radio input "true"
type input "135"
click at [182, 127] on span "Make Payment" at bounding box center [188, 128] width 43 height 7
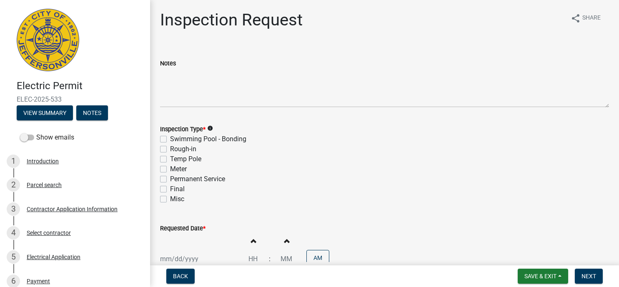
click at [170, 160] on label "Temp Pole" at bounding box center [185, 159] width 31 height 10
click at [170, 160] on input "Temp Pole" at bounding box center [172, 156] width 5 height 5
checkbox input "true"
checkbox input "false"
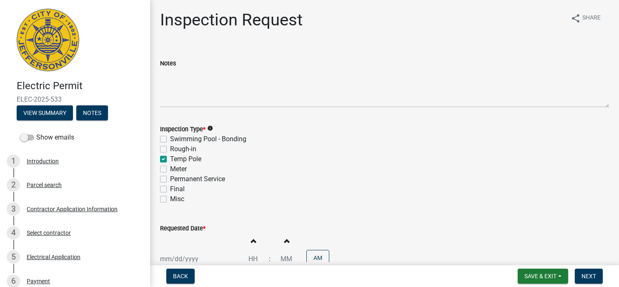
checkbox input "true"
checkbox input "false"
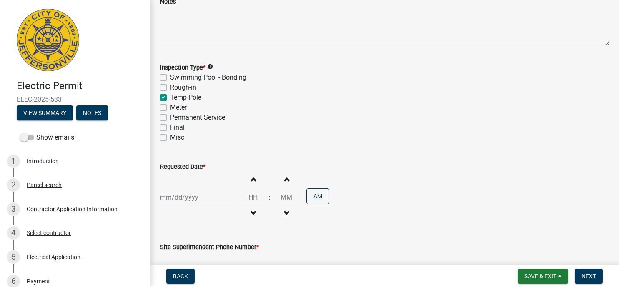
scroll to position [111, 0]
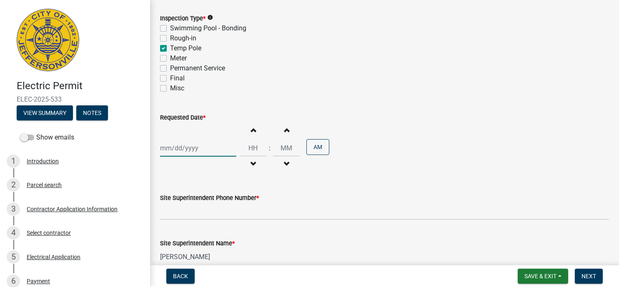
click at [179, 150] on input "Requested Date *" at bounding box center [198, 148] width 76 height 17
select select "10"
select select "2025"
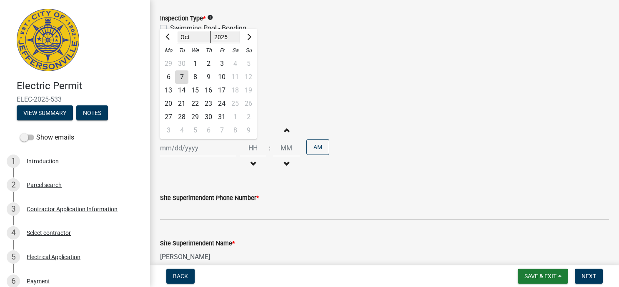
click at [196, 74] on div "8" at bounding box center [194, 76] width 13 height 13
type input "10/08/2025"
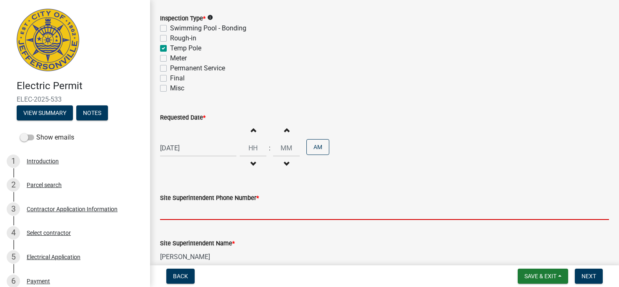
click at [194, 218] on input "Site Superintendent Phone Number *" at bounding box center [384, 211] width 449 height 17
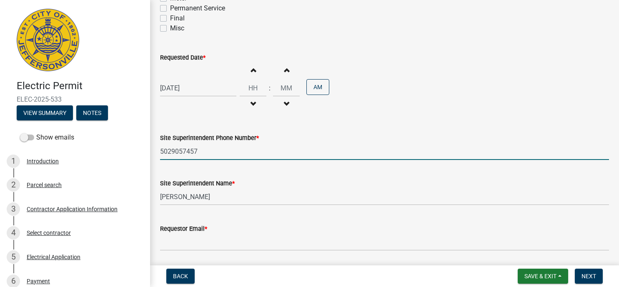
scroll to position [199, 0]
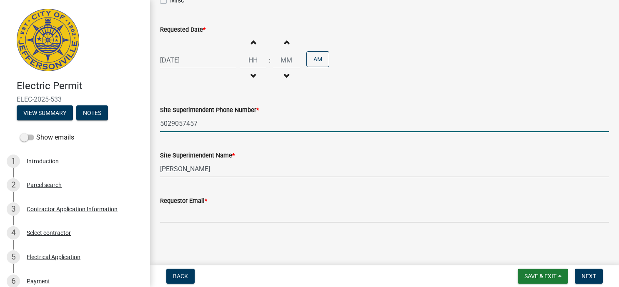
type input "5029057457"
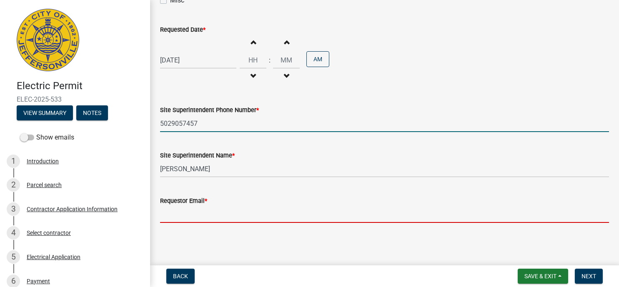
click at [208, 211] on input "Requestor Email *" at bounding box center [384, 214] width 449 height 17
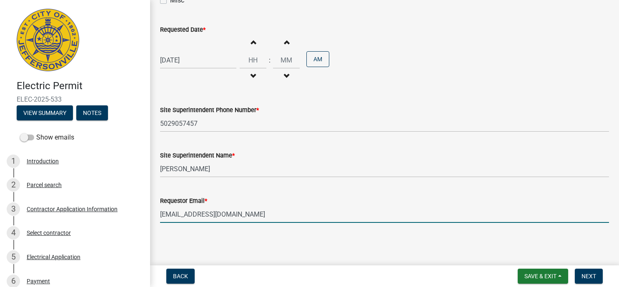
type input "idealelectric11@aol.com"
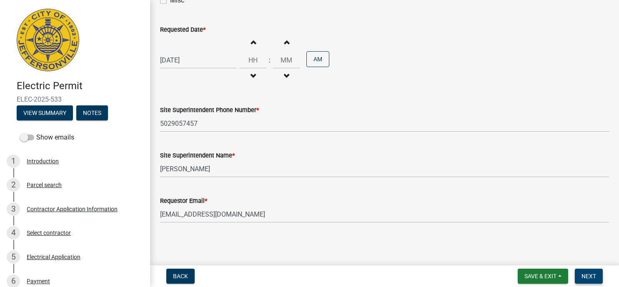
click at [581, 273] on button "Next" at bounding box center [589, 276] width 28 height 15
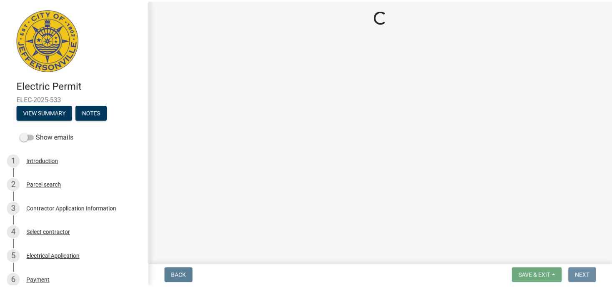
scroll to position [0, 0]
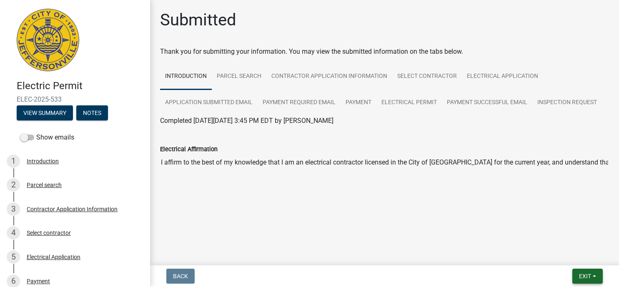
click at [589, 278] on span "Exit" at bounding box center [585, 276] width 12 height 7
click at [564, 254] on button "Save & Exit" at bounding box center [569, 255] width 67 height 20
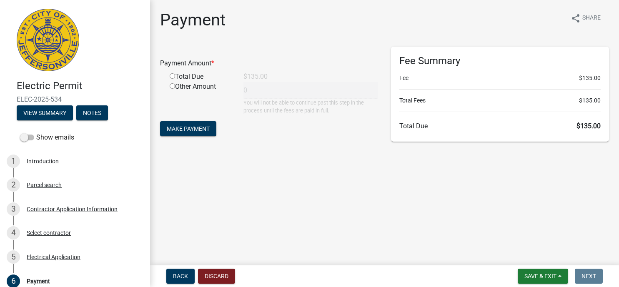
click at [173, 78] on input "radio" at bounding box center [172, 75] width 5 height 5
radio input "true"
type input "135"
click at [170, 122] on button "Make Payment" at bounding box center [188, 128] width 56 height 15
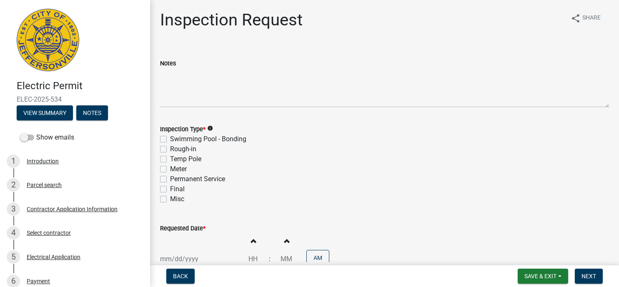
click at [170, 160] on label "Temp Pole" at bounding box center [185, 159] width 31 height 10
click at [170, 160] on input "Temp Pole" at bounding box center [172, 156] width 5 height 5
checkbox input "true"
checkbox input "false"
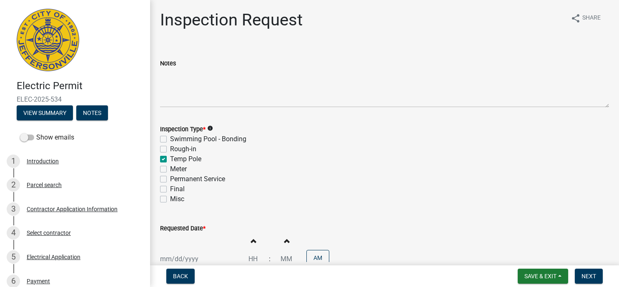
checkbox input "true"
checkbox input "false"
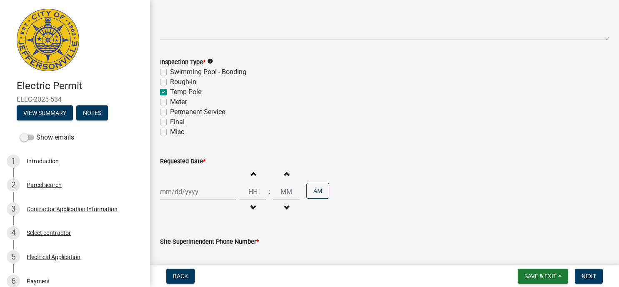
scroll to position [111, 0]
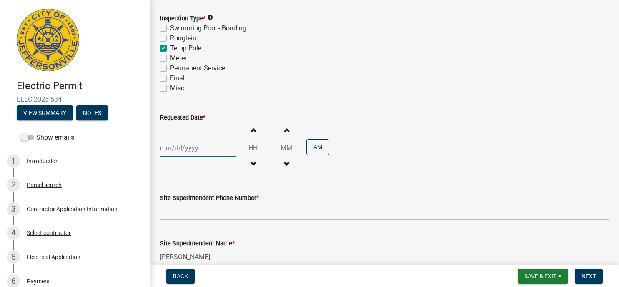
click at [189, 149] on input "Requested Date *" at bounding box center [198, 148] width 76 height 17
select select "10"
select select "2025"
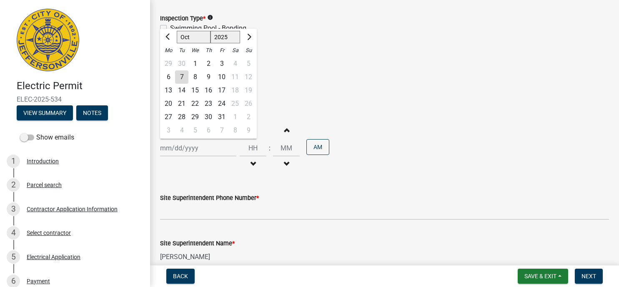
click at [191, 75] on div "8" at bounding box center [194, 76] width 13 height 13
type input "[DATE]"
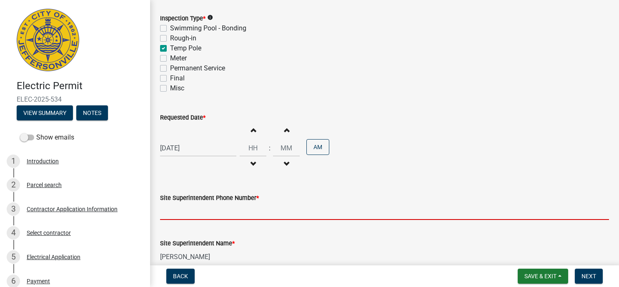
click at [182, 213] on input "Site Superintendent Phone Number *" at bounding box center [384, 211] width 449 height 17
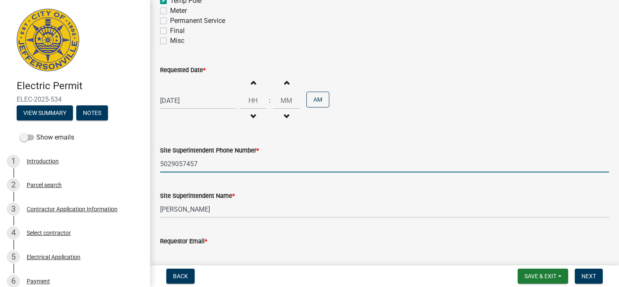
scroll to position [199, 0]
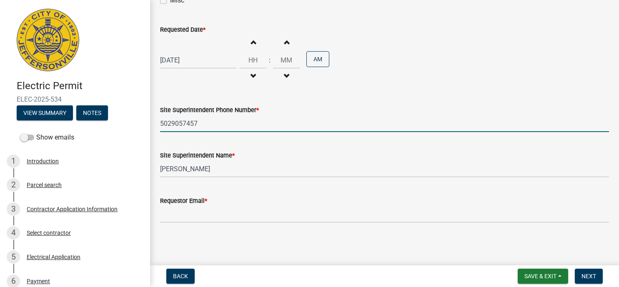
type input "5029057457"
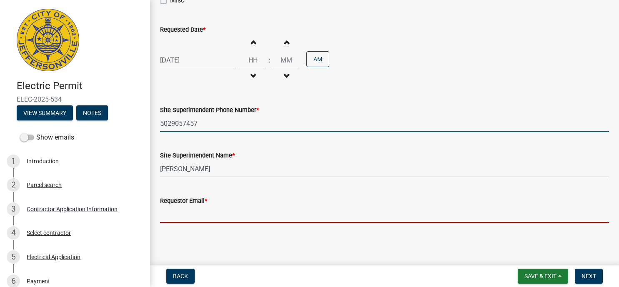
click at [205, 213] on input "Requestor Email *" at bounding box center [384, 214] width 449 height 17
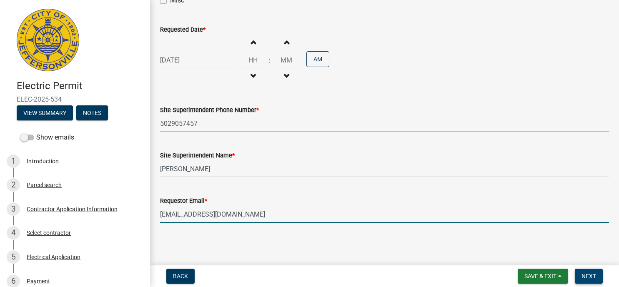
type input "[EMAIL_ADDRESS][DOMAIN_NAME]"
click at [585, 278] on span "Next" at bounding box center [589, 276] width 15 height 7
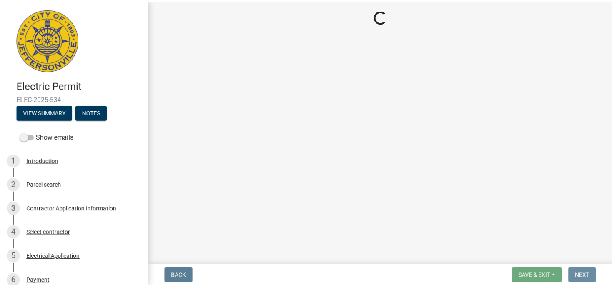
scroll to position [0, 0]
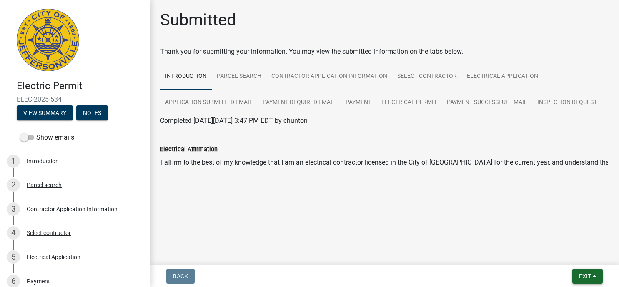
click at [594, 276] on button "Exit" at bounding box center [587, 276] width 30 height 15
click at [577, 255] on button "Save & Exit" at bounding box center [569, 255] width 67 height 20
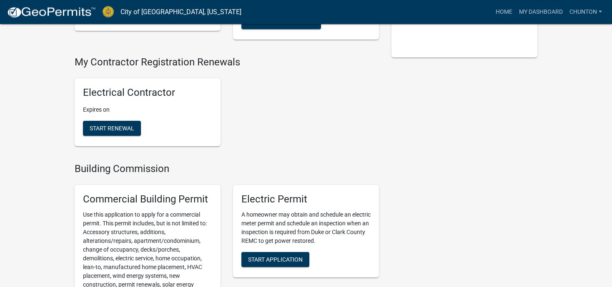
scroll to position [198, 0]
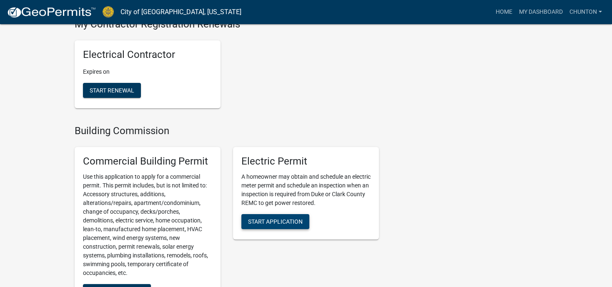
click at [278, 218] on span "Start Application" at bounding box center [275, 221] width 55 height 7
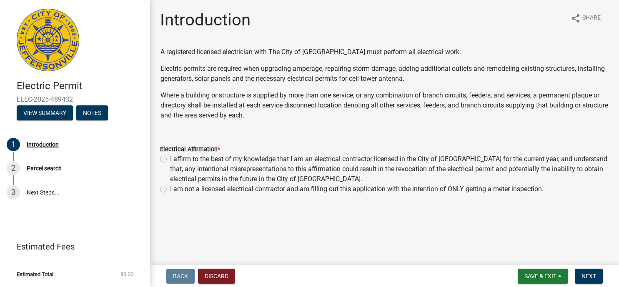
click at [170, 158] on label "I affirm to the best of my knowledge that I am an electrical contractor license…" at bounding box center [389, 169] width 439 height 30
click at [170, 158] on input "I affirm to the best of my knowledge that I am an electrical contractor license…" at bounding box center [172, 156] width 5 height 5
radio input "true"
click at [582, 276] on span "Next" at bounding box center [589, 276] width 15 height 7
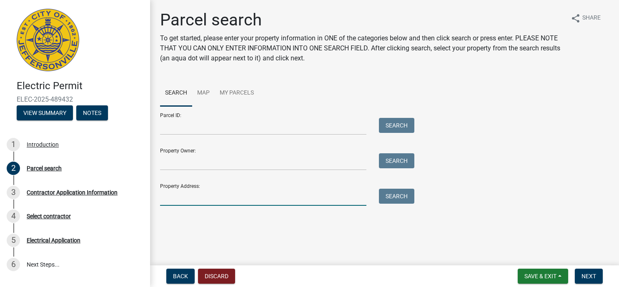
click at [189, 201] on input "Property Address:" at bounding box center [263, 197] width 206 height 17
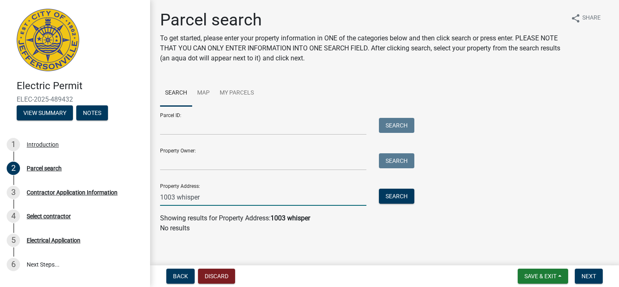
click at [205, 198] on input "1003 whisper" at bounding box center [263, 197] width 206 height 17
drag, startPoint x: 204, startPoint y: 198, endPoint x: 153, endPoint y: 193, distance: 51.1
click at [160, 193] on input "1003 whisper" at bounding box center [263, 197] width 206 height 17
type input "6509 [PERSON_NAME]"
